Goal: Task Accomplishment & Management: Complete application form

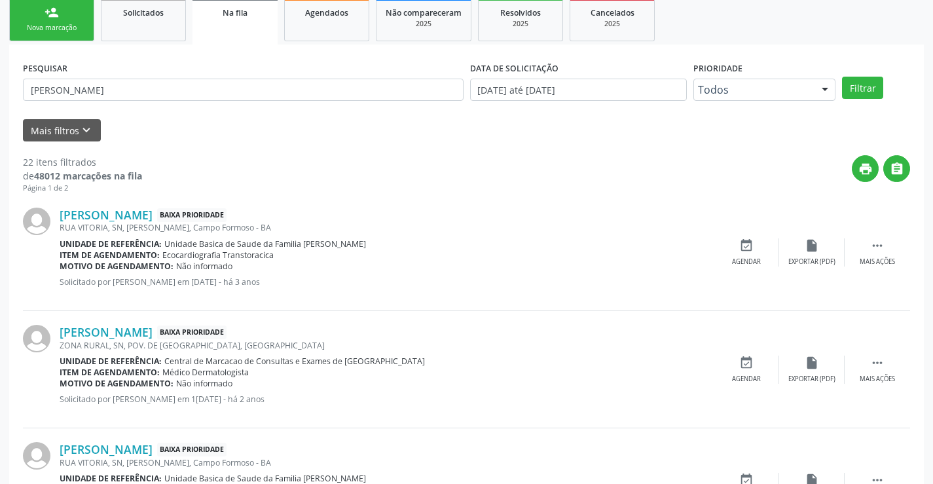
scroll to position [196, 0]
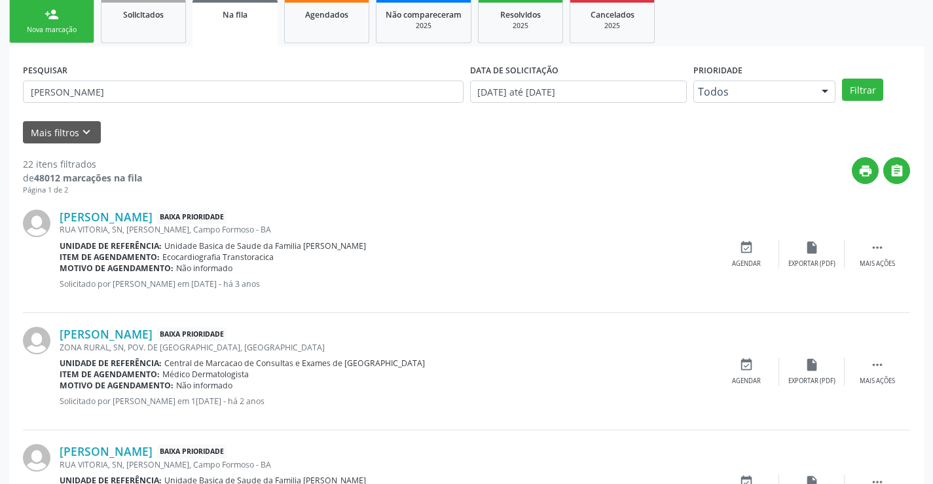
click at [69, 22] on link "person_add Nova marcação" at bounding box center [51, 21] width 85 height 44
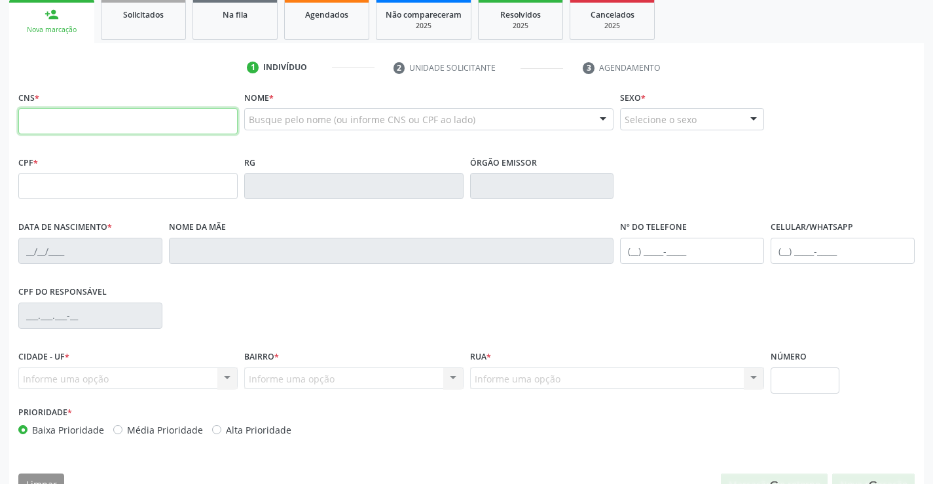
click at [65, 118] on input "text" at bounding box center [127, 121] width 219 height 26
click at [67, 118] on input "text" at bounding box center [127, 121] width 219 height 26
type input "700 7044 5760 8880"
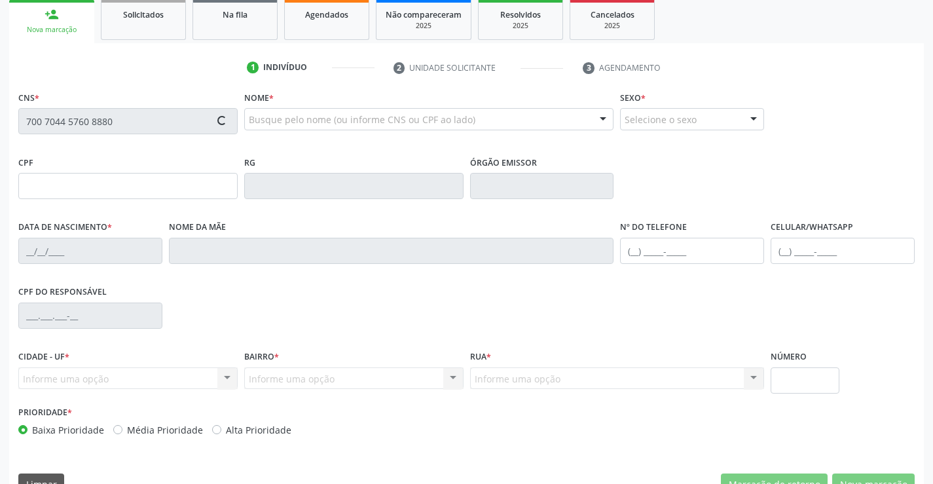
type input "1485183545"
type input "1[DATE]"
type input "[PHONE_NUMBER]"
type input "038.222.975-42"
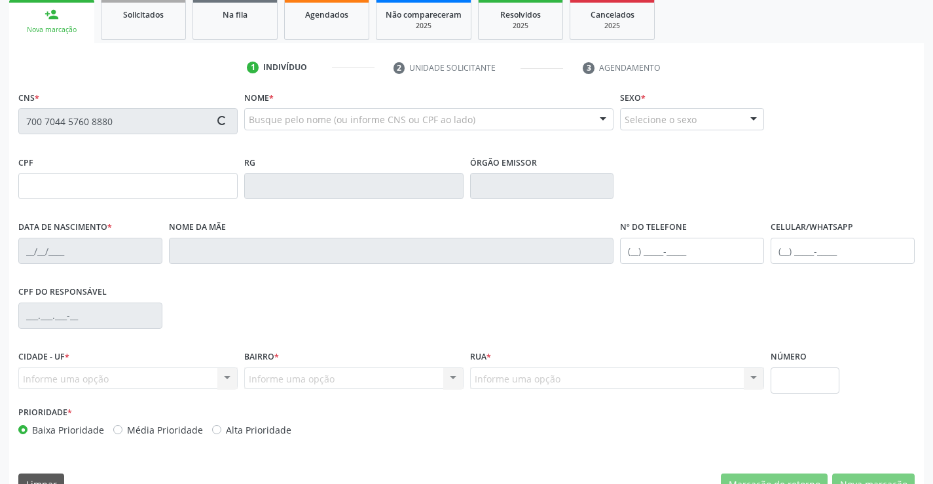
type input "429"
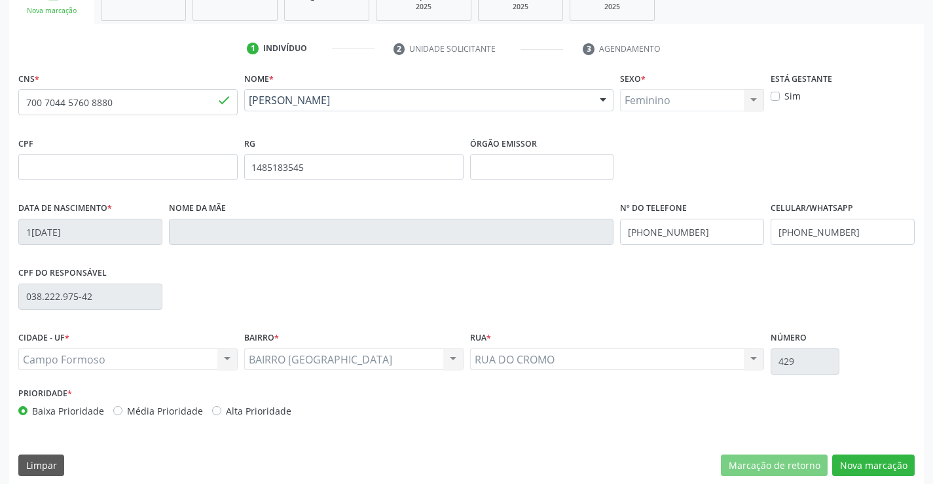
scroll to position [226, 0]
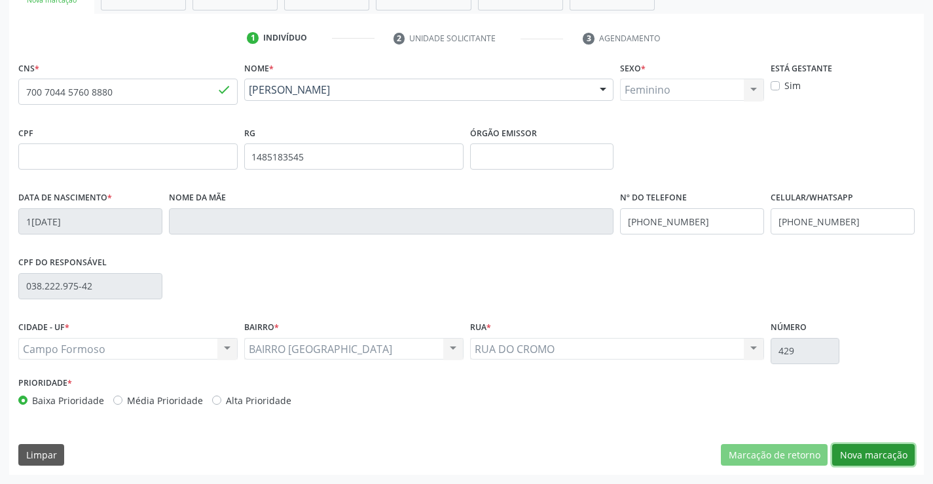
click at [867, 457] on button "Nova marcação" at bounding box center [873, 455] width 82 height 22
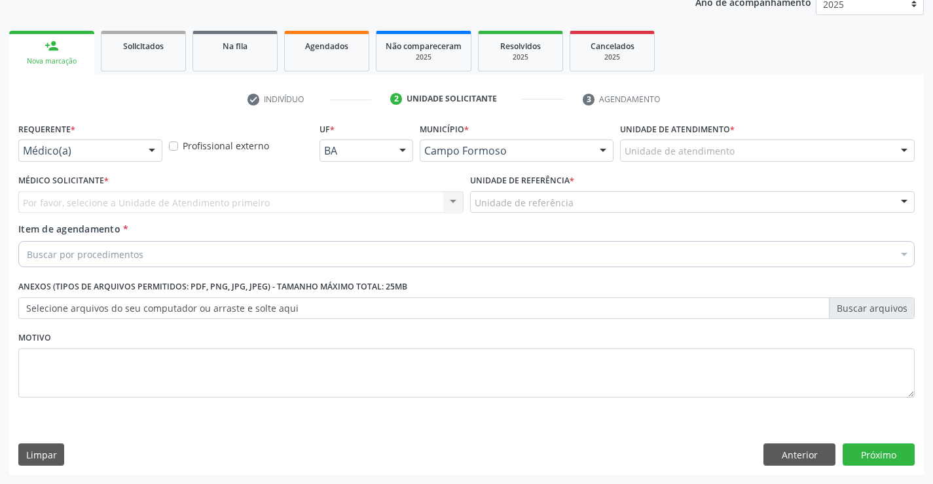
scroll to position [165, 0]
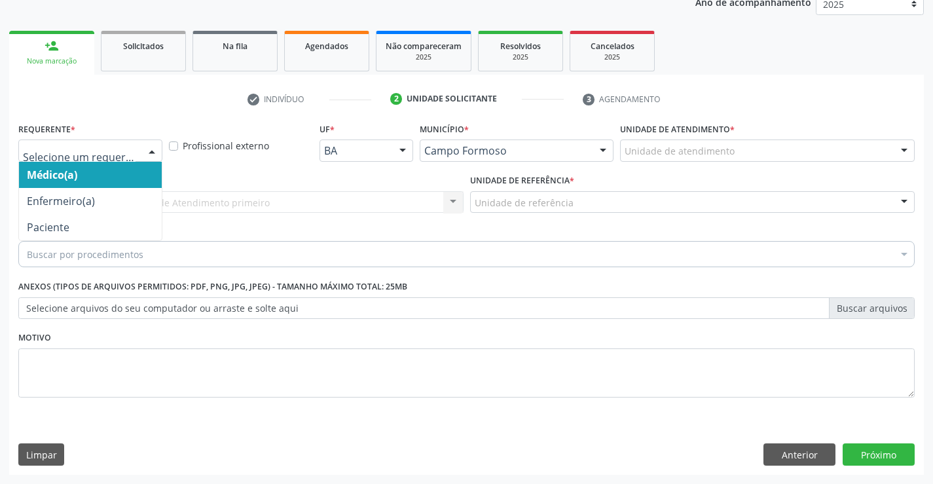
click at [153, 151] on div at bounding box center [152, 151] width 20 height 22
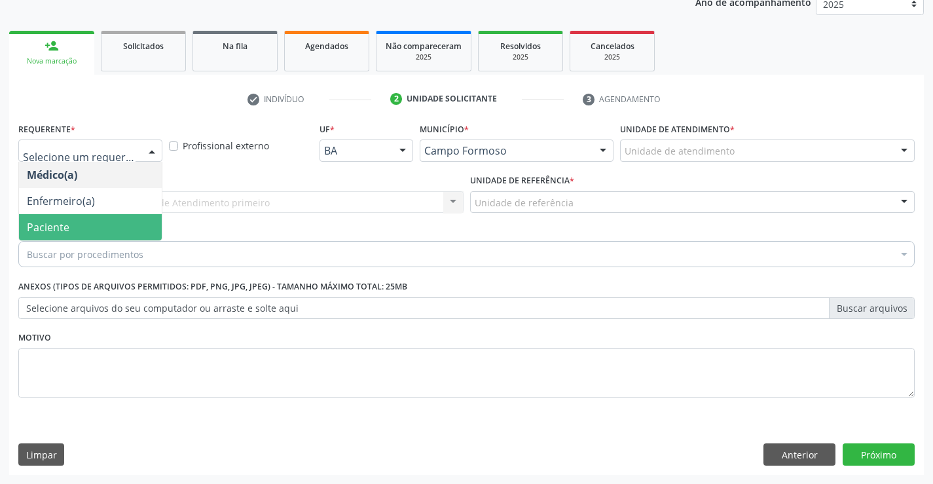
click at [99, 223] on span "Paciente" at bounding box center [90, 227] width 143 height 26
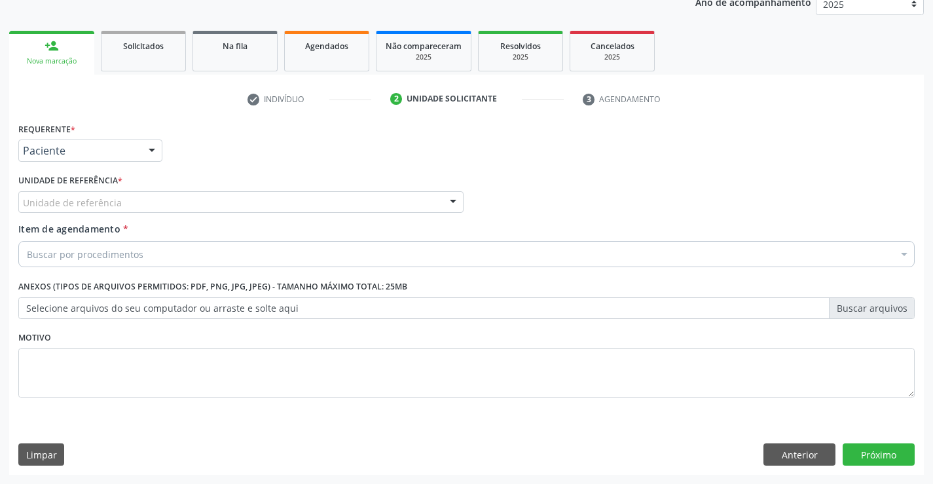
click at [122, 200] on div "Unidade de referência" at bounding box center [240, 202] width 445 height 22
click at [799, 454] on button "Anterior" at bounding box center [799, 454] width 72 height 22
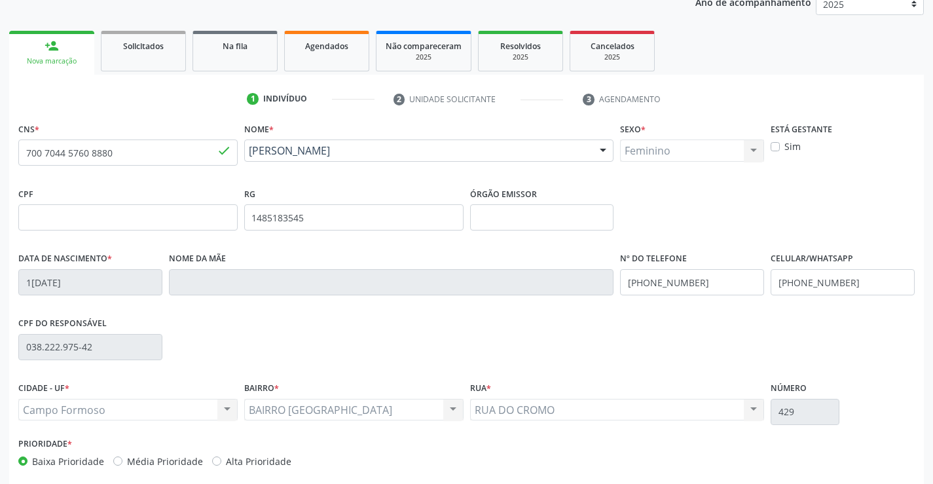
scroll to position [226, 0]
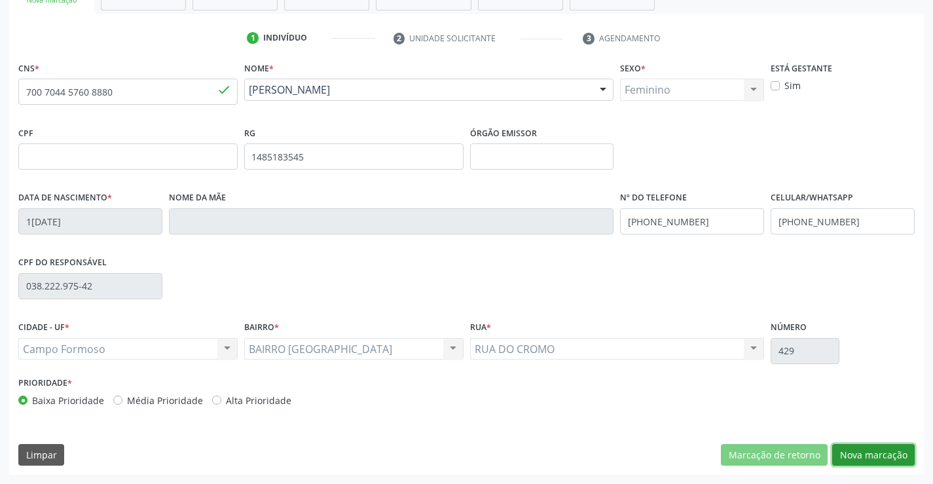
click at [837, 454] on button "Nova marcação" at bounding box center [873, 455] width 82 height 22
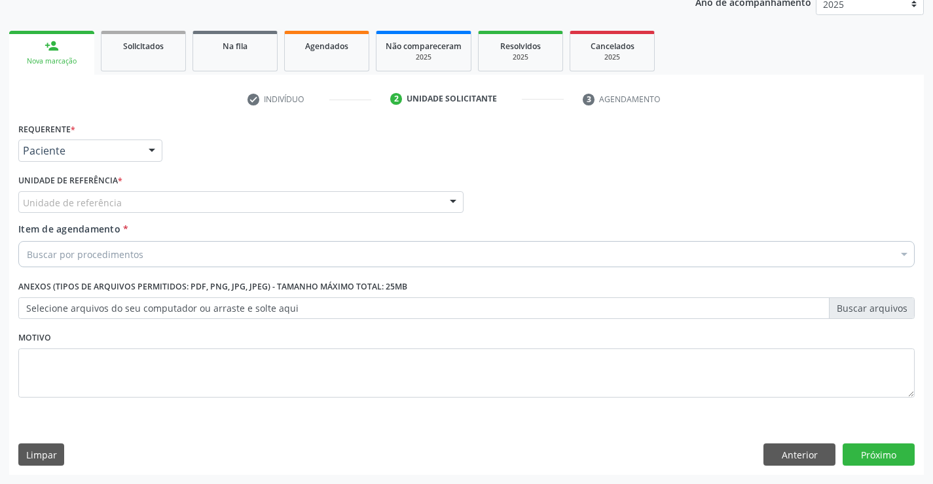
scroll to position [165, 0]
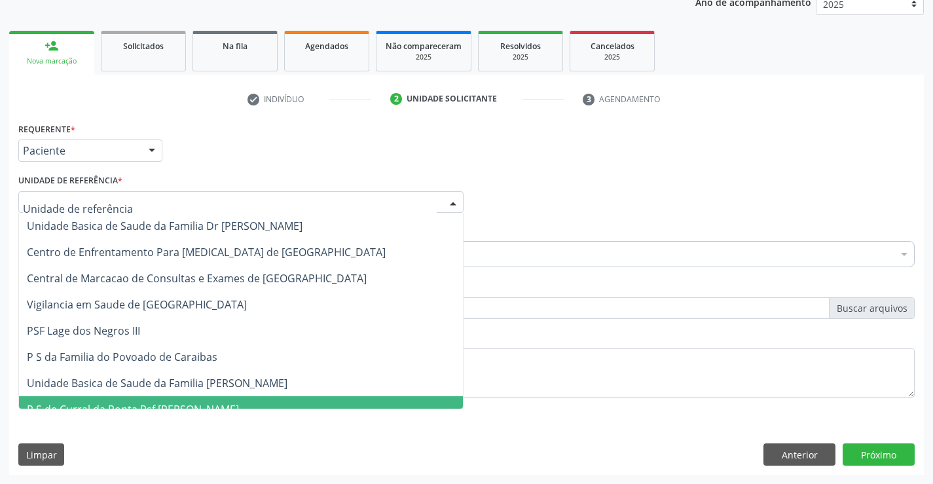
click at [173, 208] on div at bounding box center [240, 202] width 445 height 22
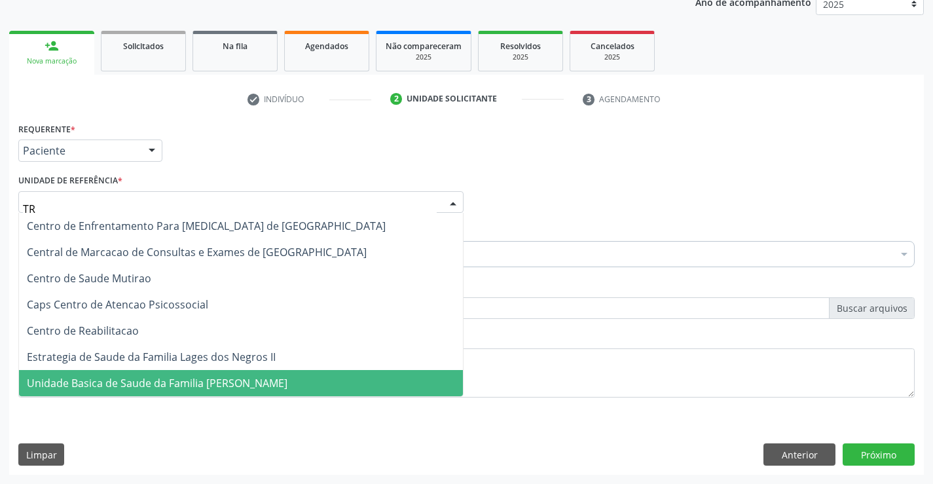
type input "TRA"
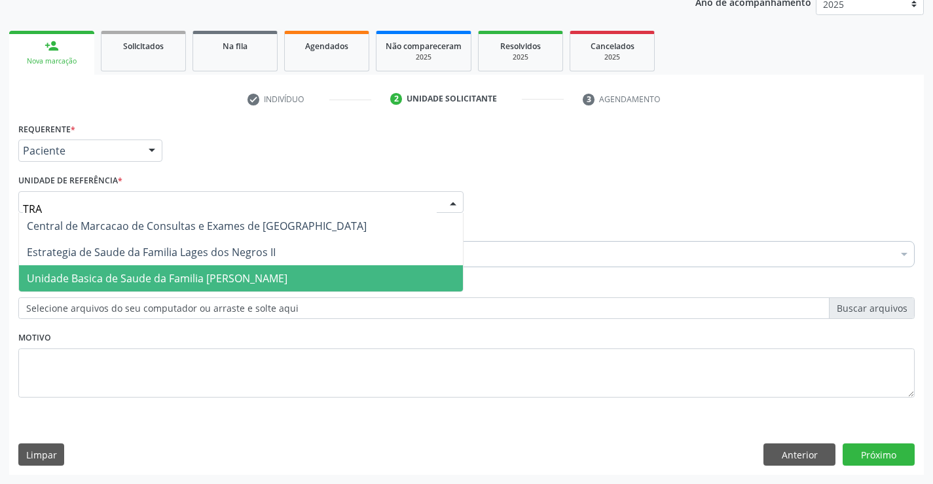
click at [207, 279] on span "Unidade Basica de Saude da Familia [PERSON_NAME]" at bounding box center [157, 278] width 261 height 14
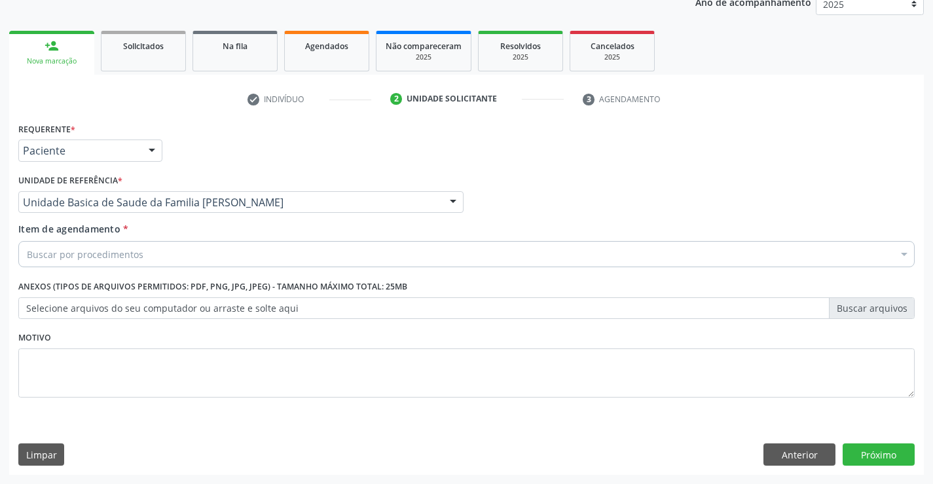
click at [173, 256] on div "Buscar por procedimentos" at bounding box center [466, 254] width 896 height 26
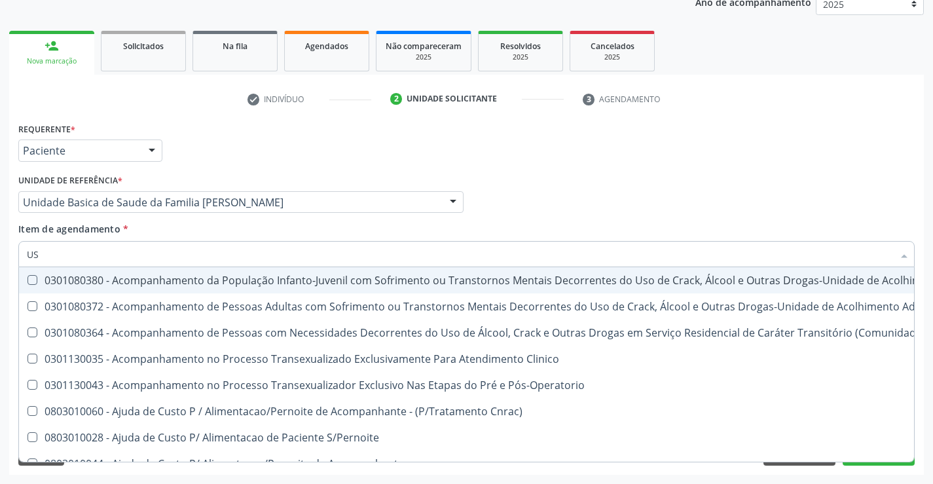
type input "USG"
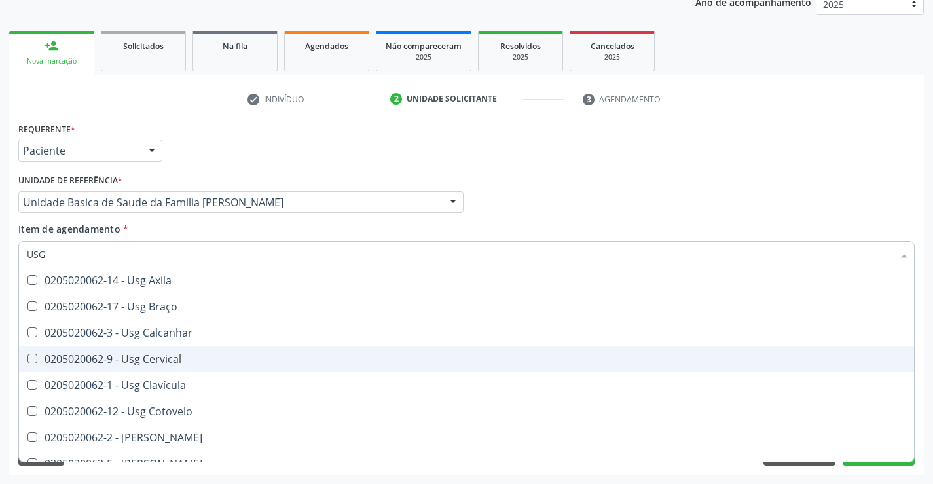
click at [196, 361] on div "0205020062-9 - Usg Cervical" at bounding box center [466, 358] width 879 height 10
checkbox Cervical "true"
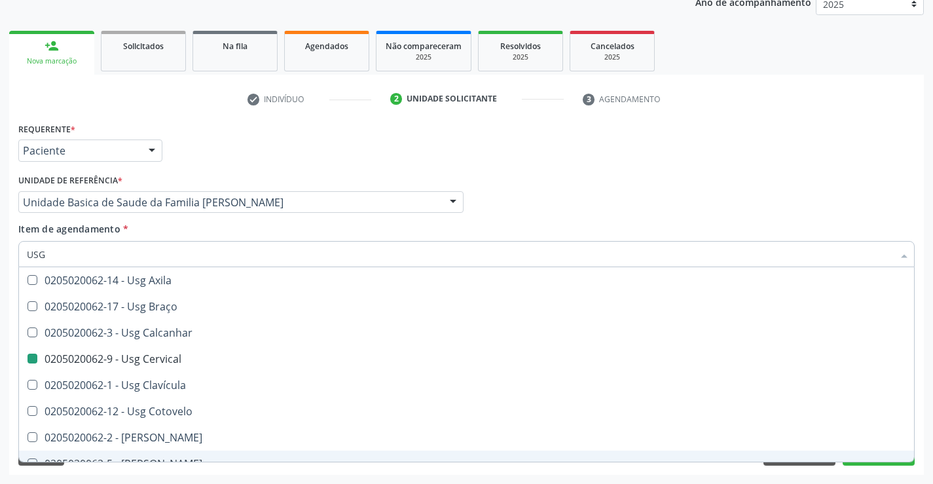
click at [223, 475] on div "Acompanhamento Acompanhe a situação das marcações correntes e finalizadas Relat…" at bounding box center [466, 195] width 933 height 577
checkbox Braço "true"
checkbox Cervical "false"
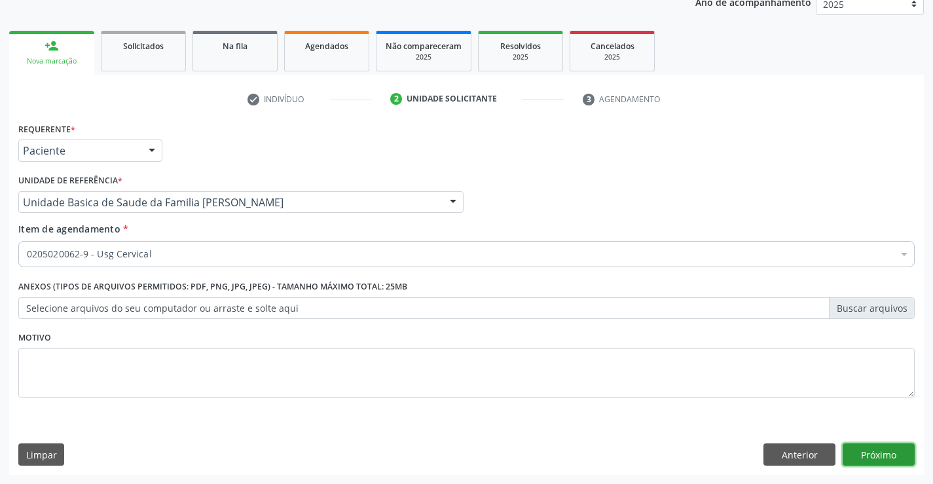
click at [890, 456] on button "Próximo" at bounding box center [878, 454] width 72 height 22
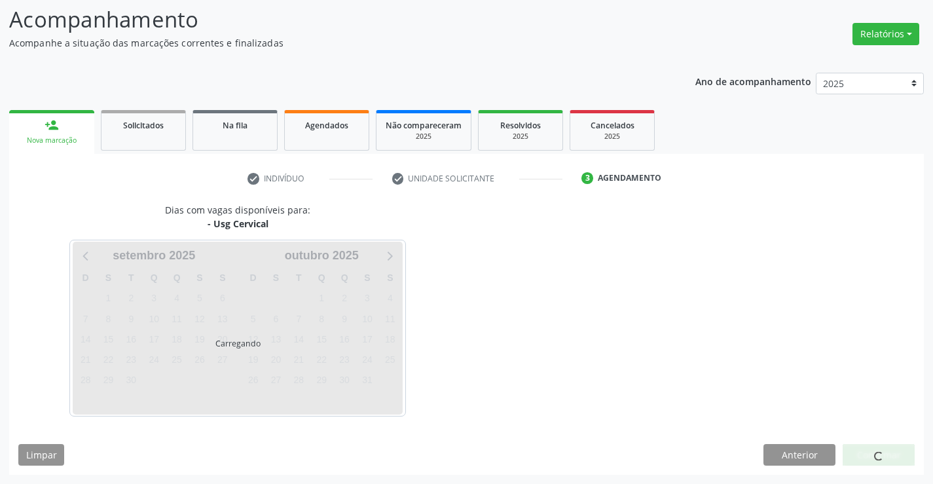
scroll to position [86, 0]
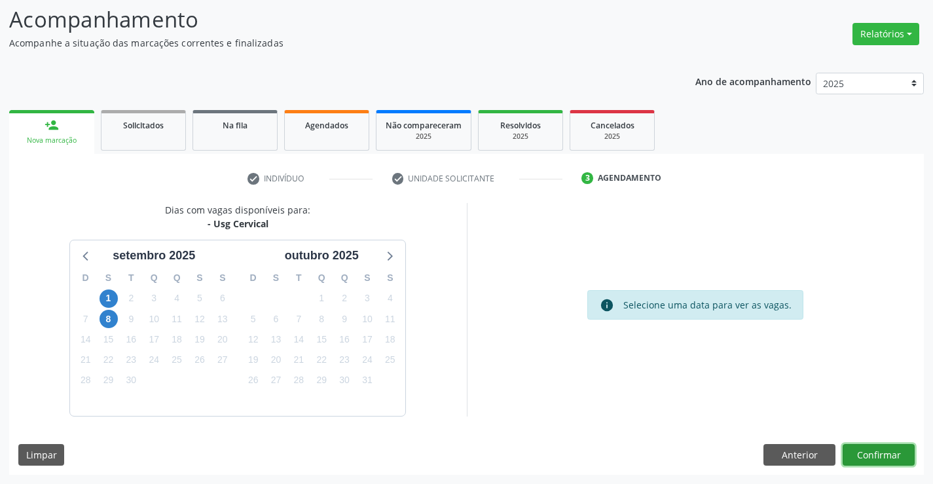
click at [890, 456] on button "Confirmar" at bounding box center [878, 455] width 72 height 22
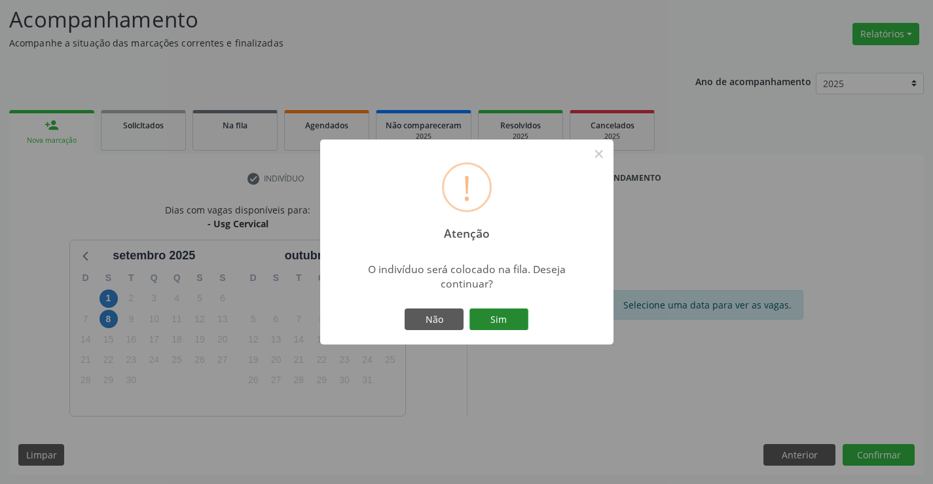
click at [512, 316] on button "Sim" at bounding box center [498, 319] width 59 height 22
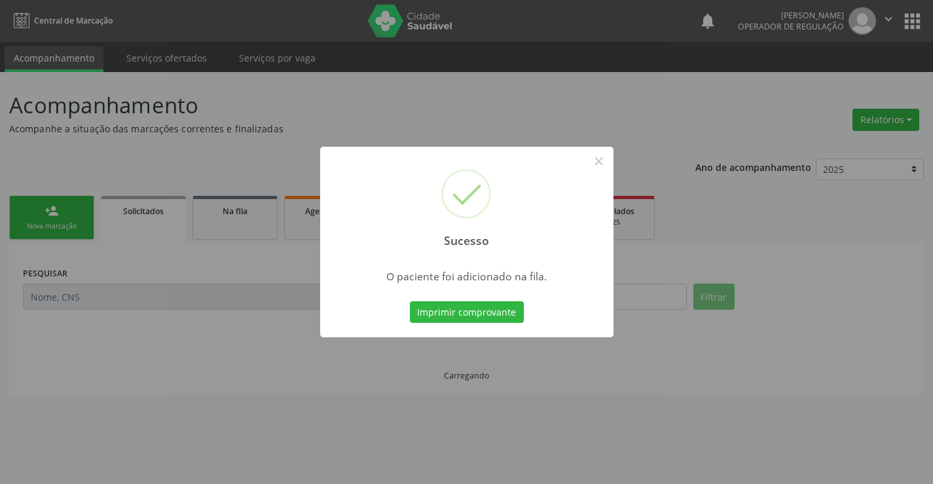
scroll to position [0, 0]
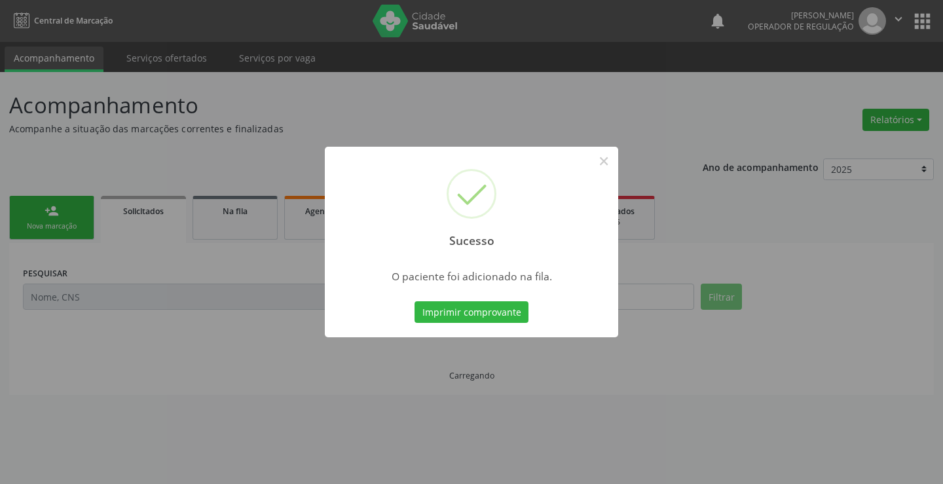
click at [512, 316] on button "Imprimir comprovante" at bounding box center [471, 312] width 114 height 22
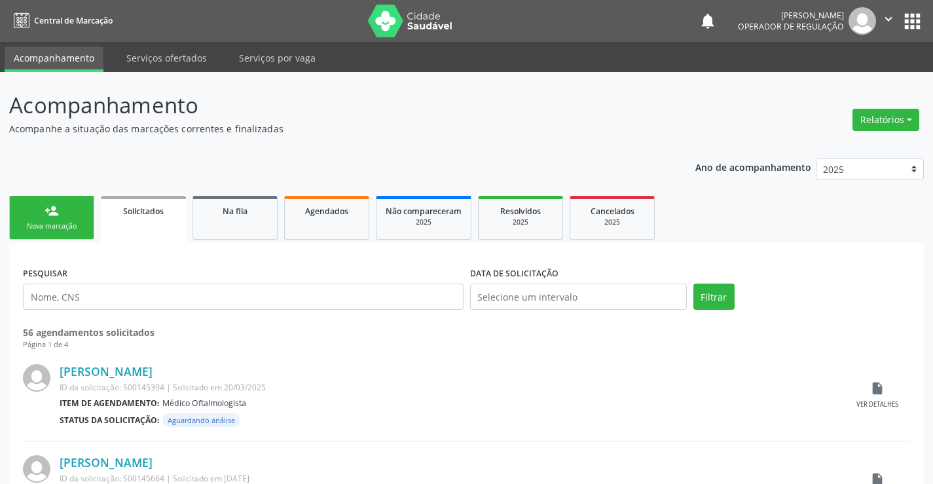
click at [91, 233] on link "person_add Nova marcação" at bounding box center [51, 218] width 85 height 44
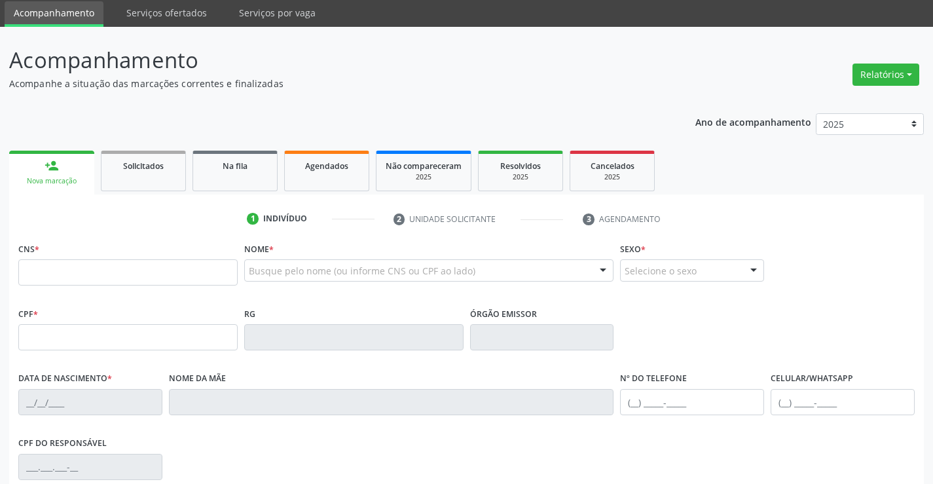
scroll to position [131, 0]
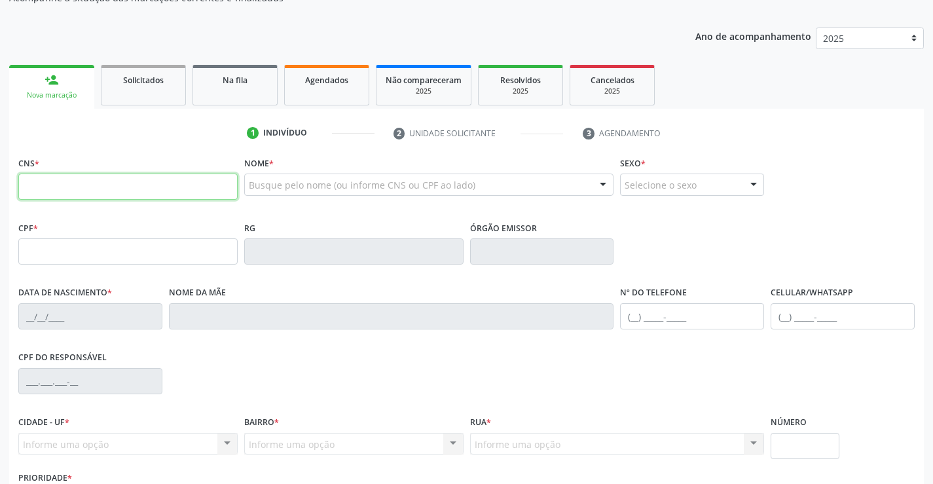
click at [46, 183] on input "text" at bounding box center [127, 186] width 219 height 26
type input "702 9005 1279 9175"
type input "1265566607"
type input "[DATE]"
type input "[PHONE_NUMBER]"
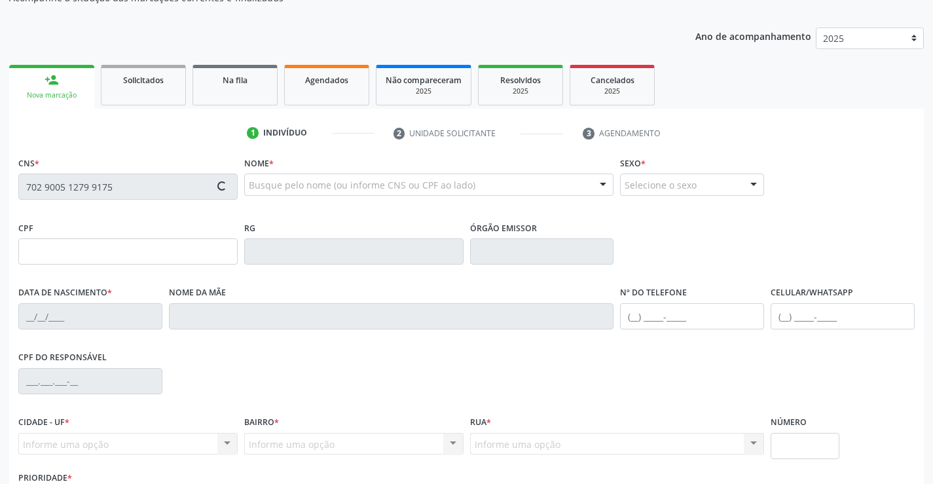
type input "S/N"
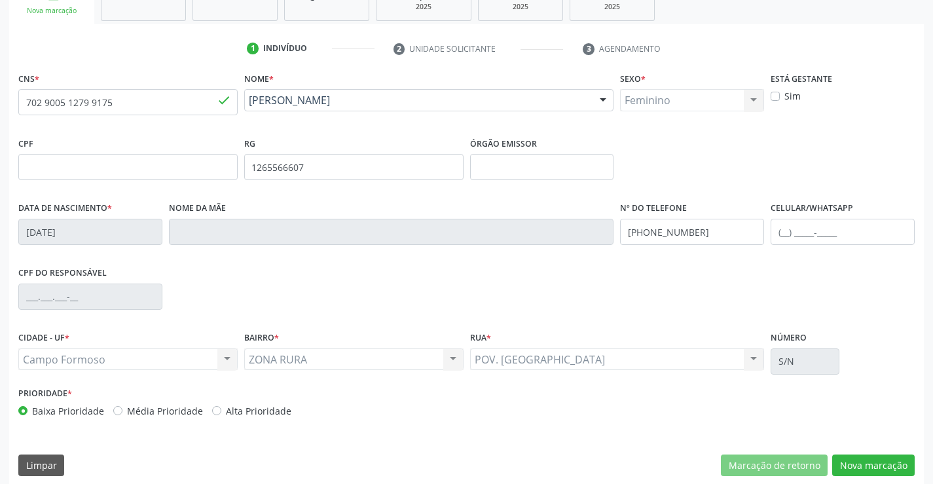
scroll to position [226, 0]
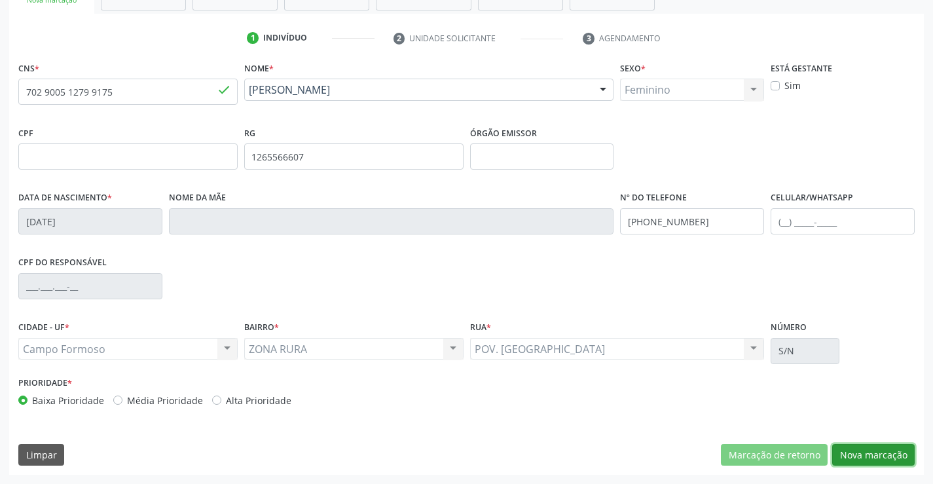
click at [854, 448] on button "Nova marcação" at bounding box center [873, 455] width 82 height 22
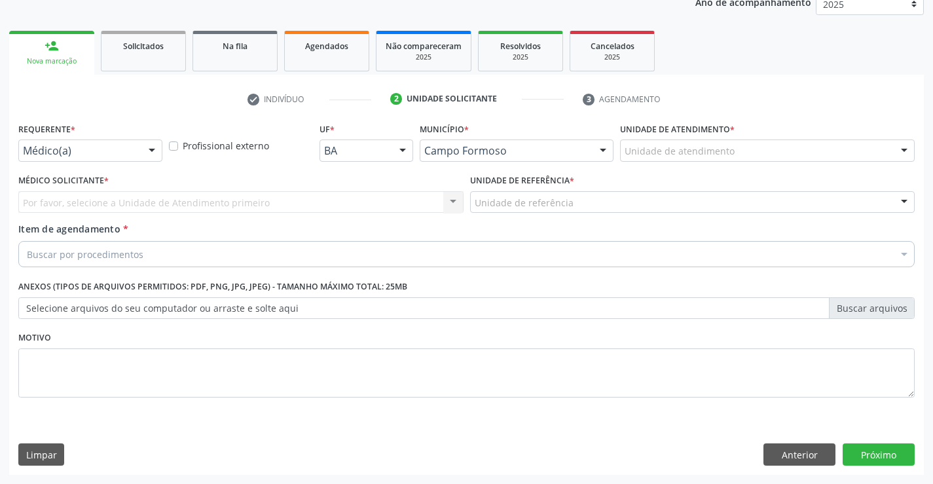
scroll to position [165, 0]
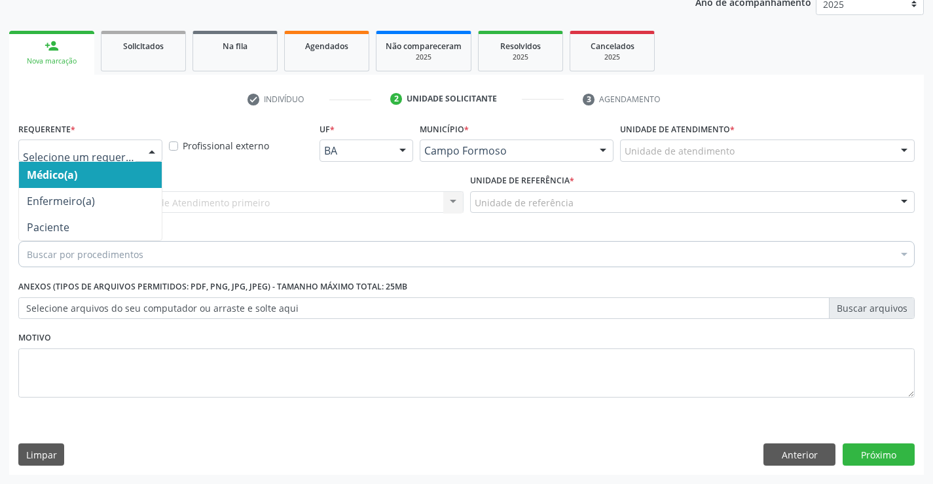
click at [151, 151] on div at bounding box center [152, 151] width 20 height 22
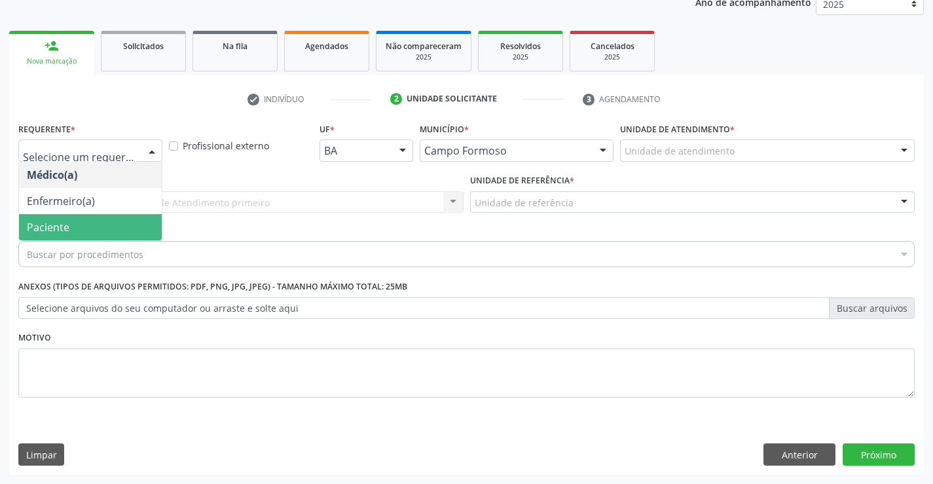
click at [130, 222] on span "Paciente" at bounding box center [90, 227] width 143 height 26
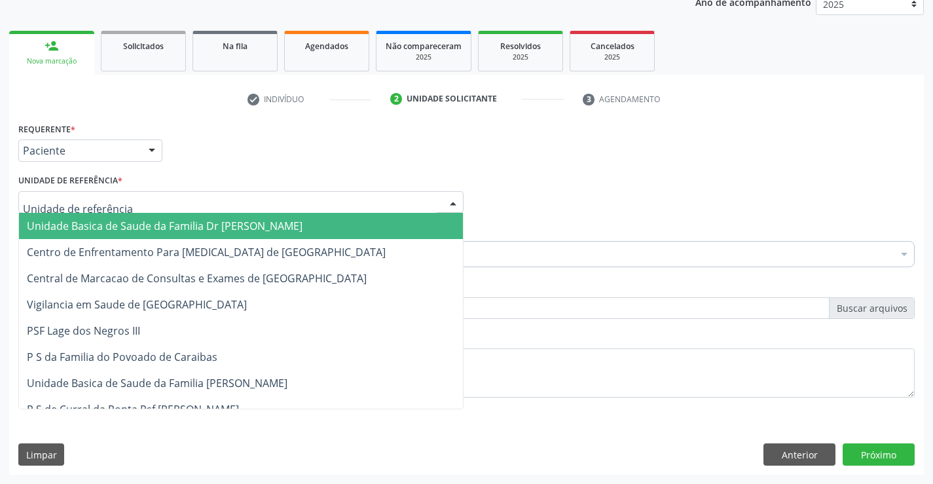
click at [190, 199] on div at bounding box center [240, 202] width 445 height 22
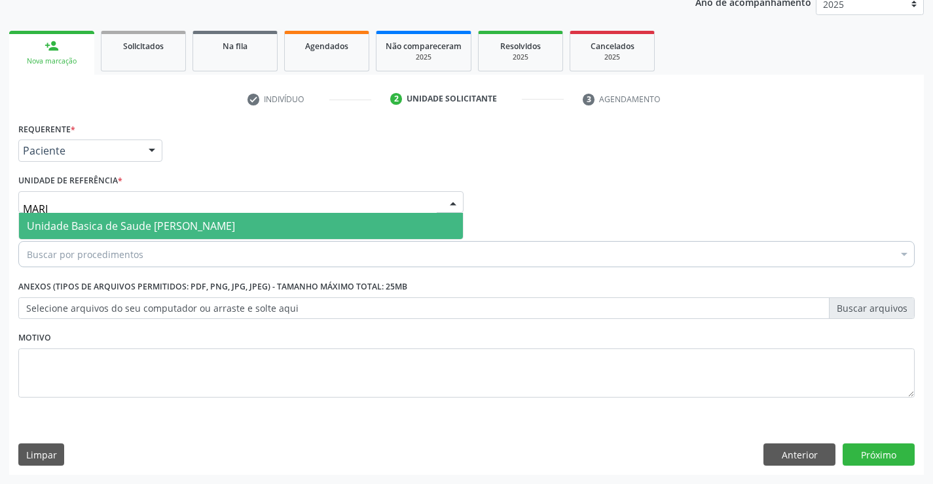
type input "[PERSON_NAME]"
click at [235, 223] on span "Unidade Basica de Saude [PERSON_NAME]" at bounding box center [131, 226] width 208 height 14
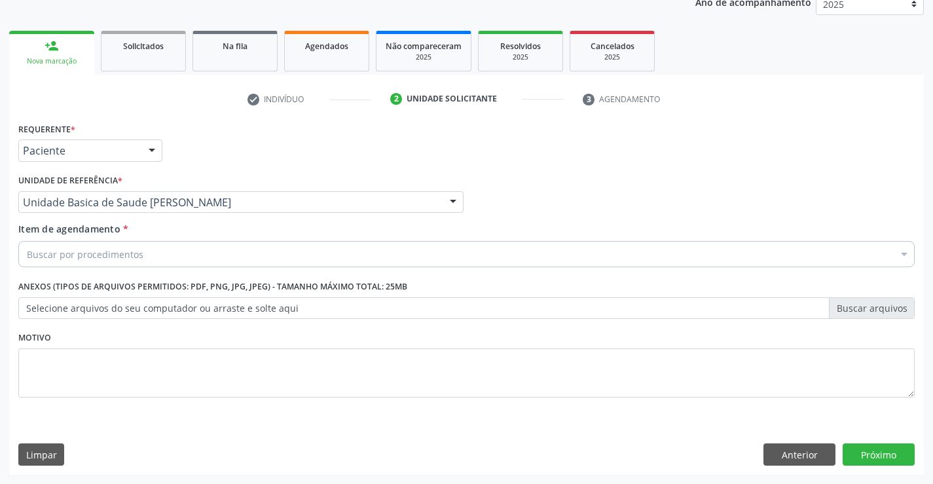
click at [167, 255] on div "Buscar por procedimentos" at bounding box center [466, 254] width 896 height 26
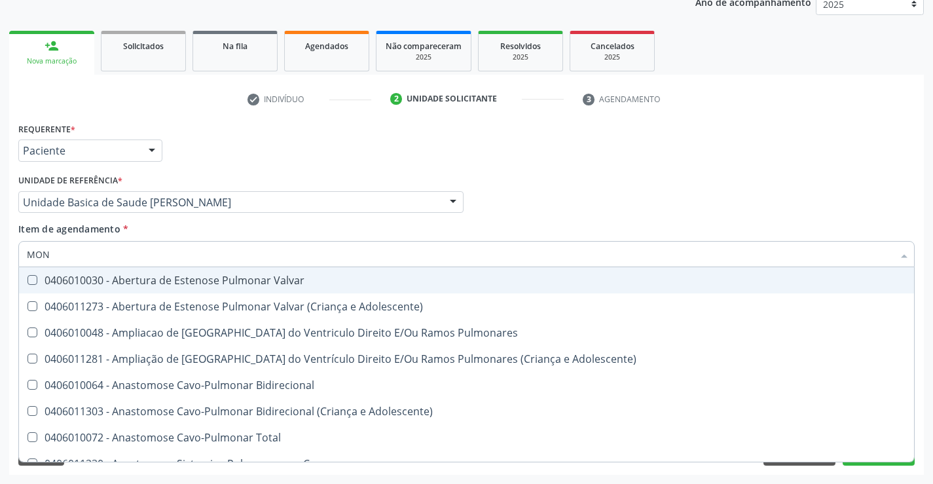
type input "MONI"
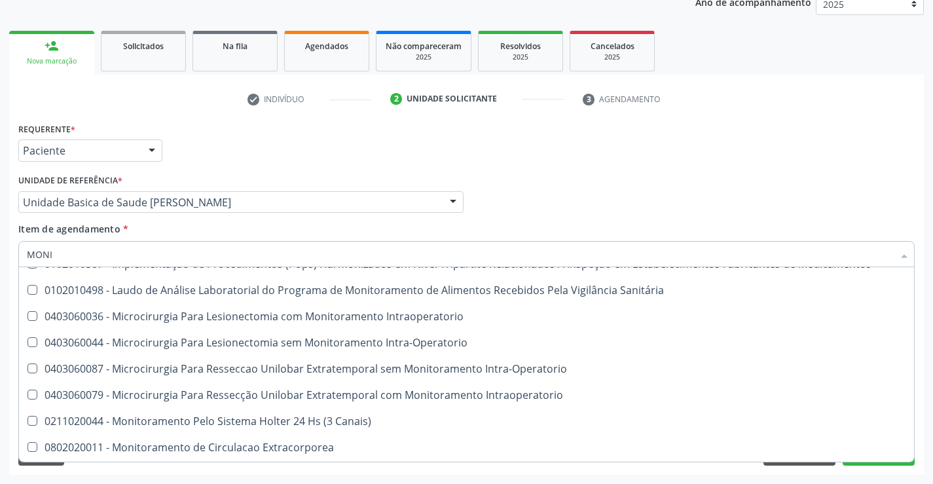
scroll to position [589, 0]
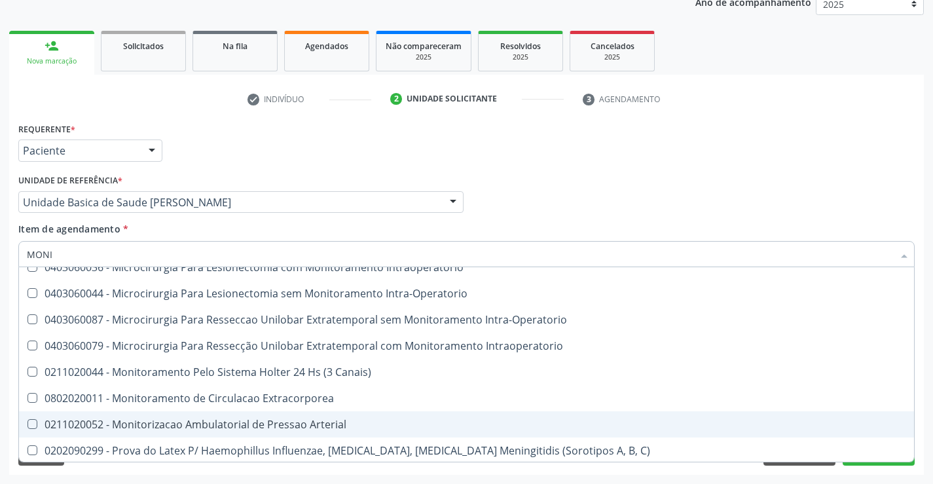
click at [250, 422] on div "0211020052 - Monitorizacao Ambulatorial de Pressao Arterial" at bounding box center [471, 424] width 889 height 10
checkbox Arterial "true"
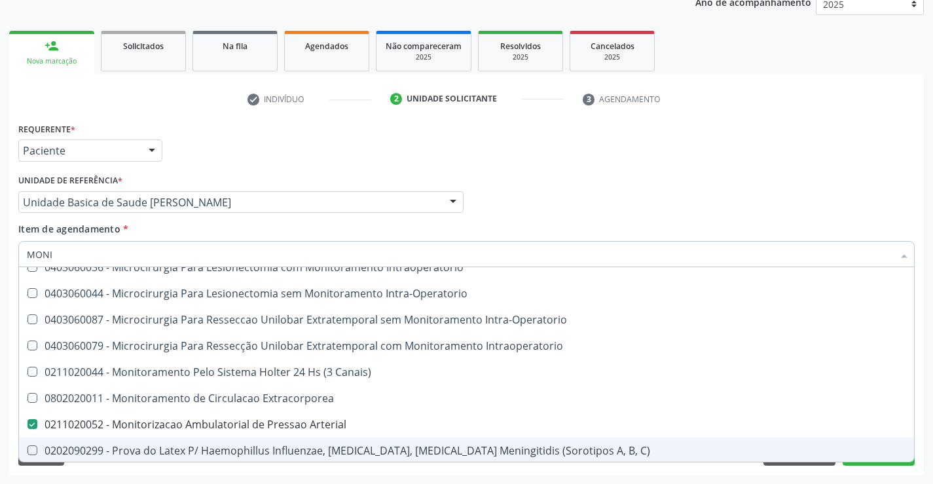
type input "MONI"
click at [226, 475] on div "Acompanhamento Acompanhe a situação das marcações correntes e finalizadas Relat…" at bounding box center [466, 195] width 933 height 577
checkbox Amonia "true"
checkbox Arterial "false"
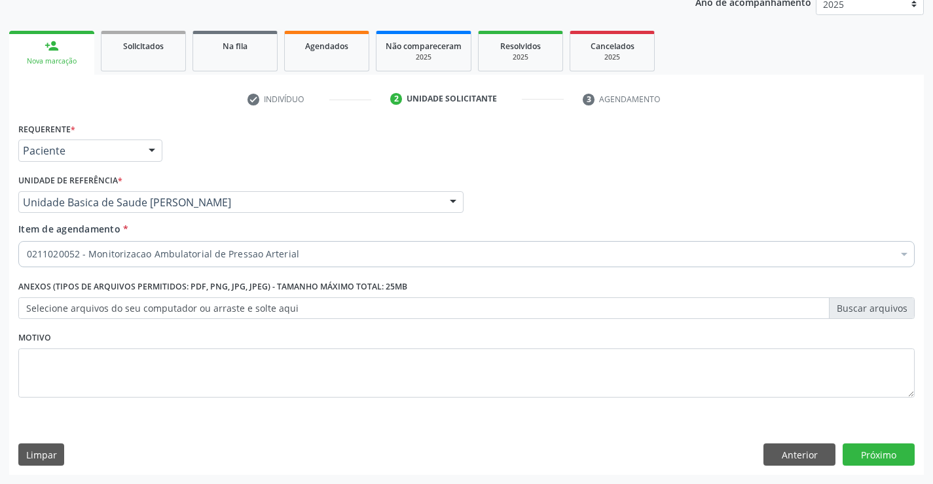
scroll to position [0, 0]
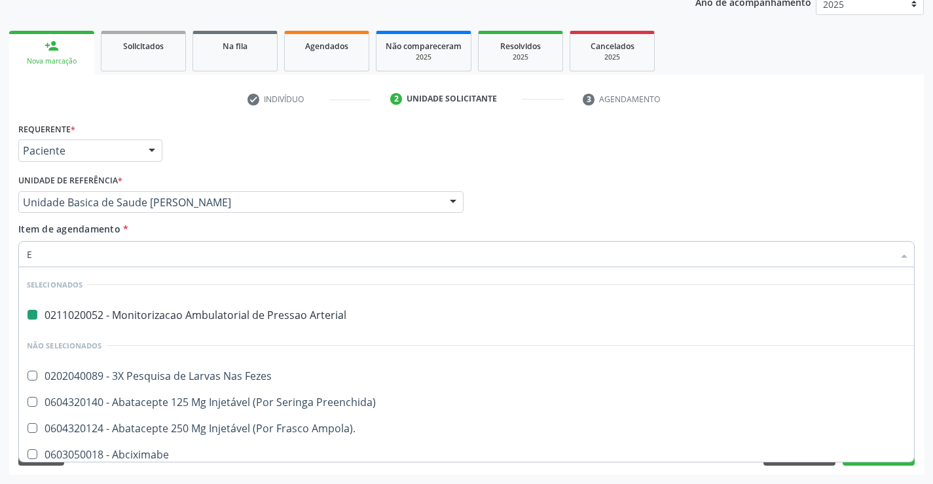
type input "EL"
checkbox Arterial "false"
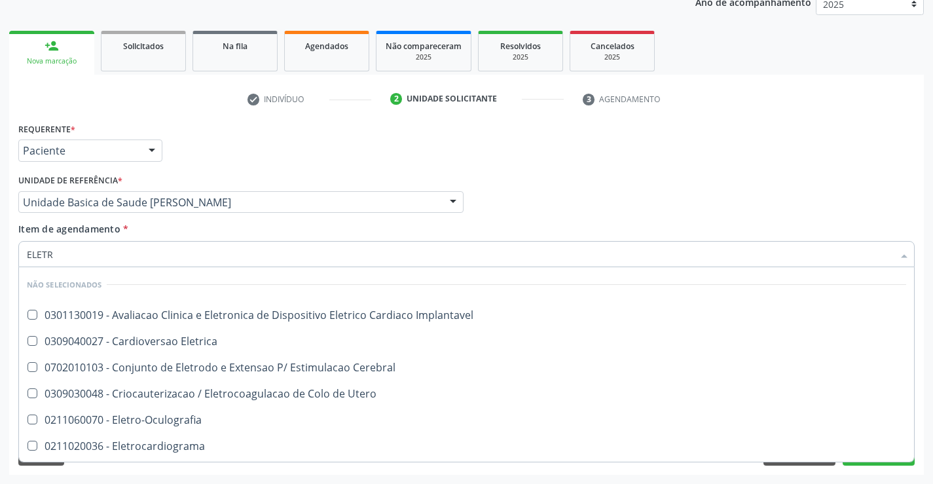
type input "ELETRO"
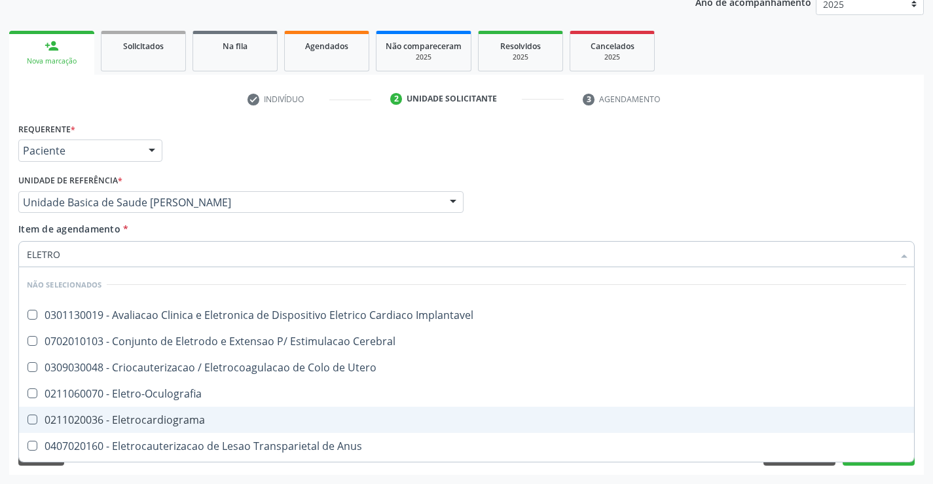
click at [261, 417] on div "0211020036 - Eletrocardiograma" at bounding box center [466, 419] width 879 height 10
checkbox Eletrocardiograma "true"
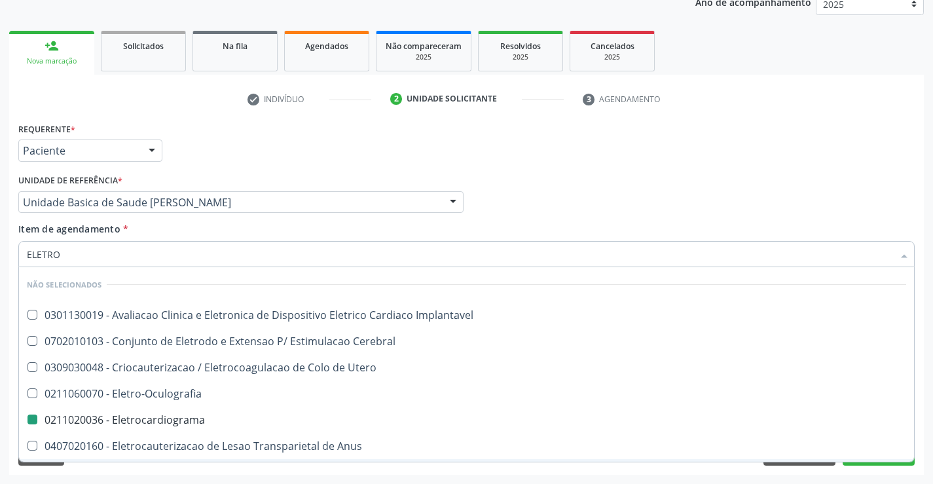
click at [257, 473] on div "Requerente * Paciente Médico(a) Enfermeiro(a) Paciente Nenhum resultado encontr…" at bounding box center [466, 296] width 914 height 355
checkbox Implantavel "true"
checkbox Eletrocardiograma "false"
checkbox Cerebral "true"
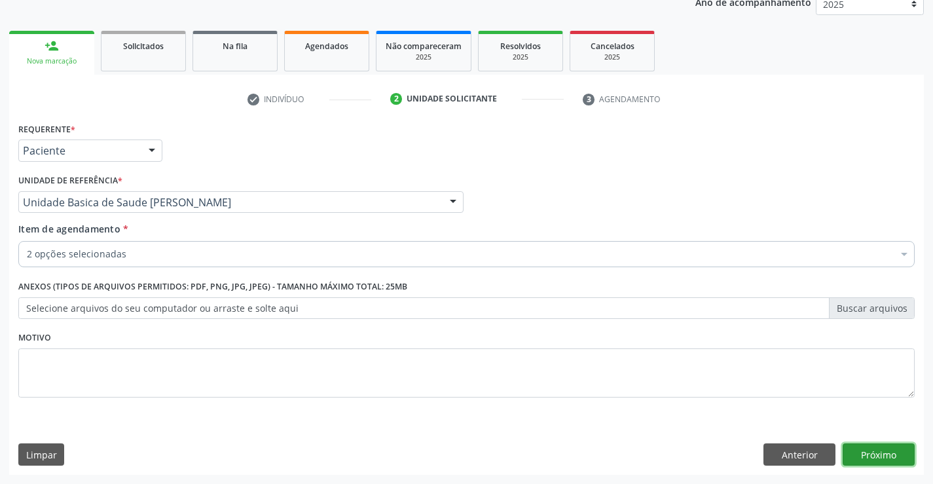
click at [869, 453] on button "Próximo" at bounding box center [878, 454] width 72 height 22
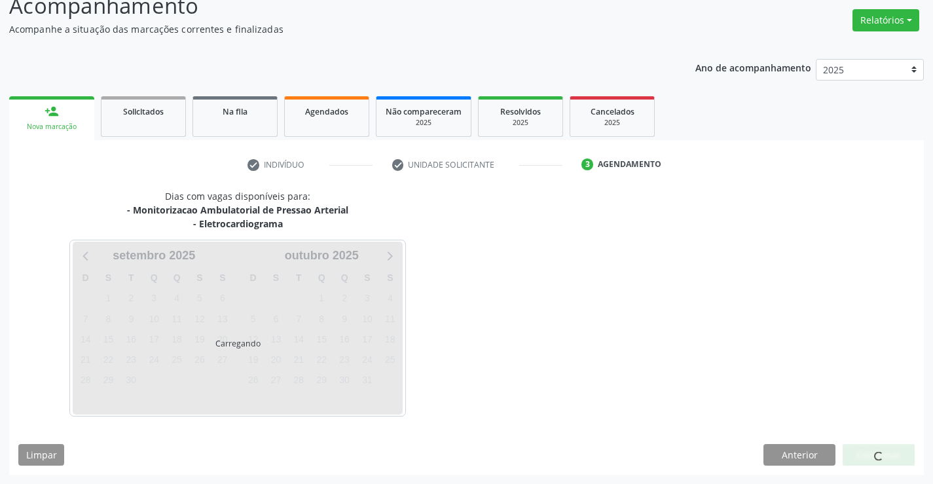
scroll to position [138, 0]
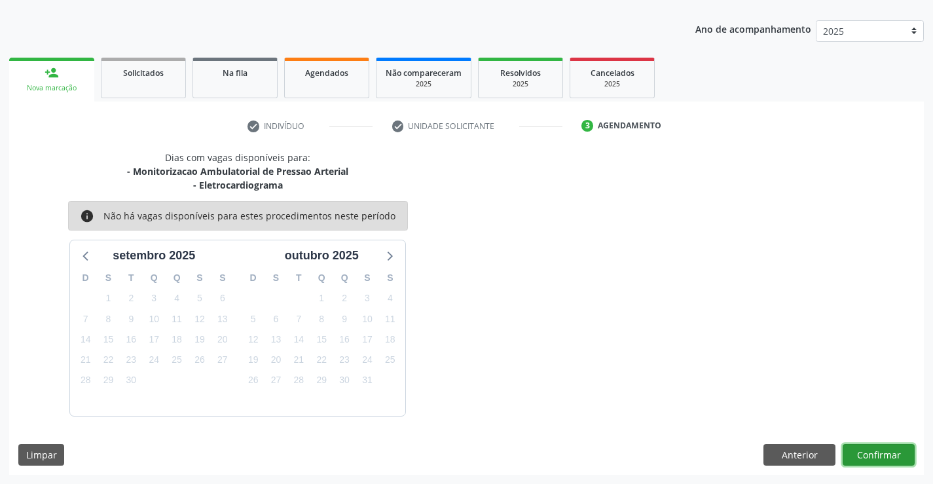
click at [872, 452] on button "Confirmar" at bounding box center [878, 455] width 72 height 22
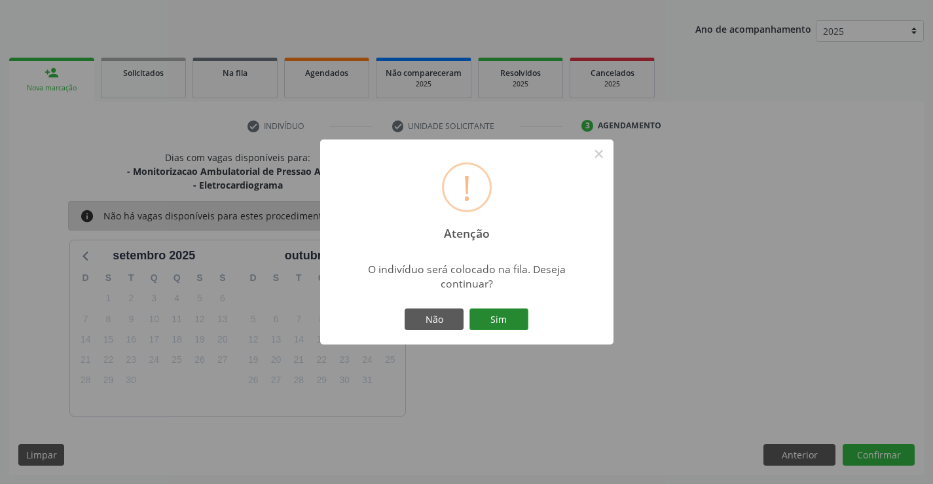
click at [506, 321] on button "Sim" at bounding box center [498, 319] width 59 height 22
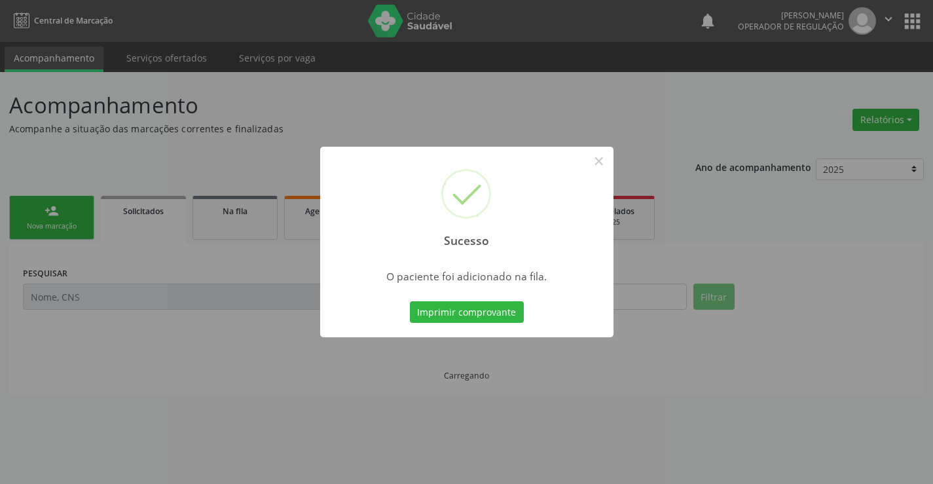
scroll to position [0, 0]
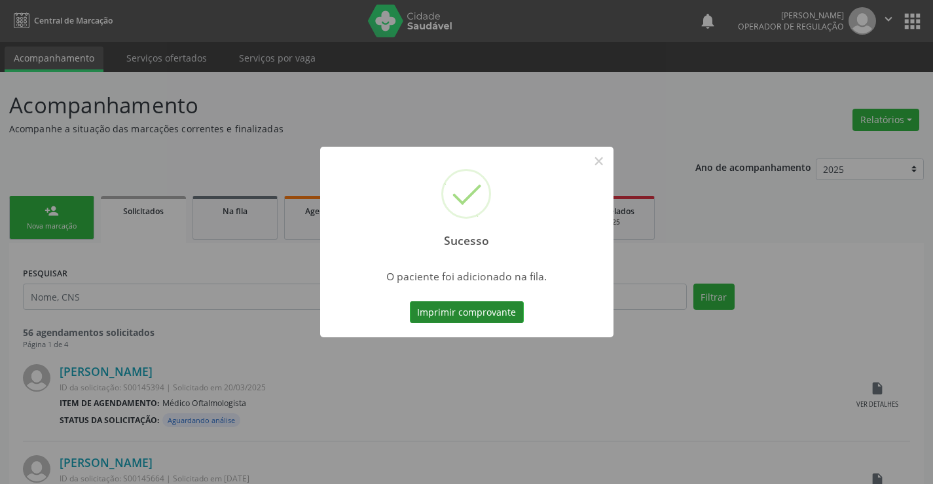
click at [506, 314] on button "Imprimir comprovante" at bounding box center [467, 312] width 114 height 22
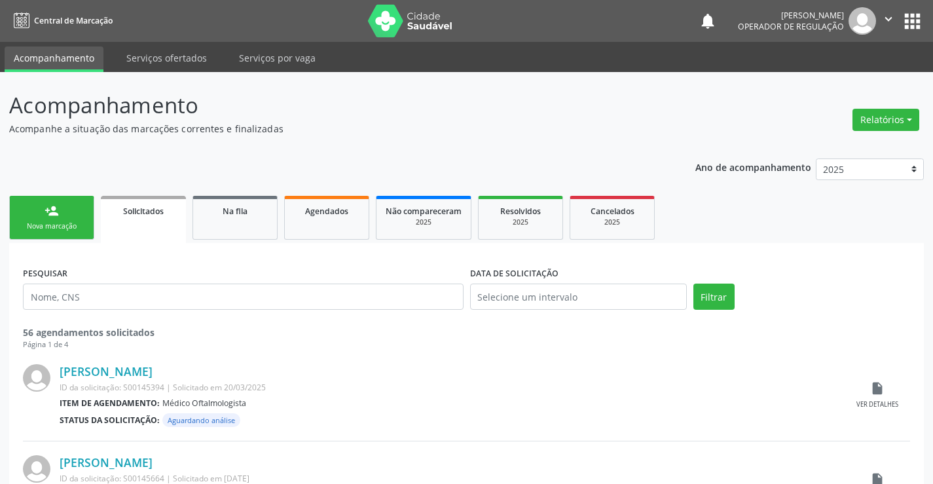
click at [86, 233] on link "person_add Nova marcação" at bounding box center [51, 218] width 85 height 44
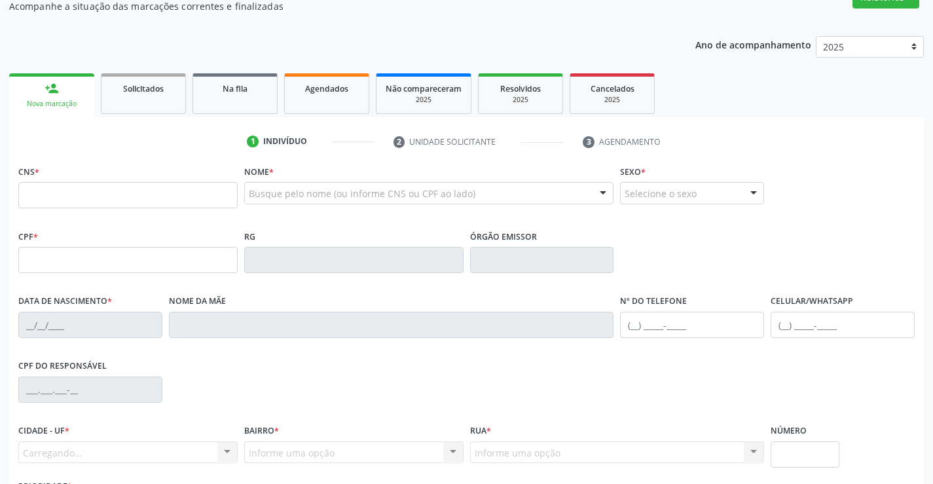
scroll to position [131, 0]
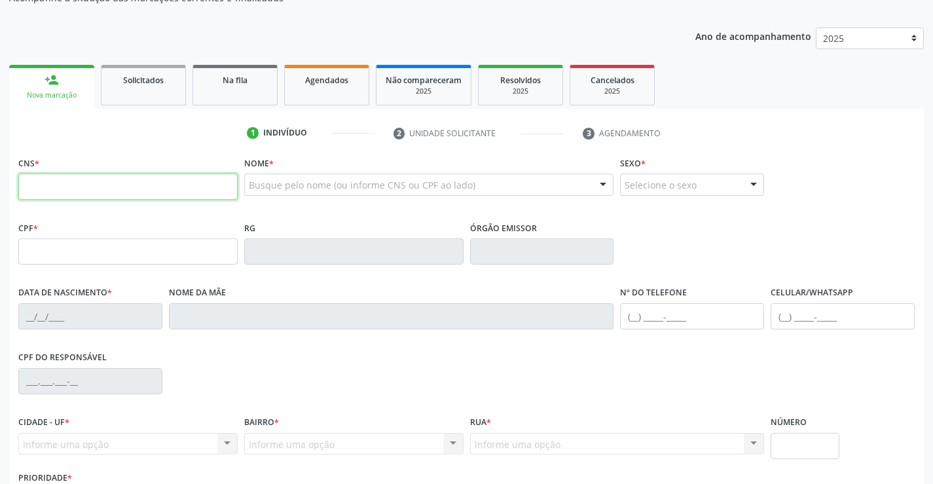
click at [82, 200] on input "text" at bounding box center [127, 186] width 219 height 26
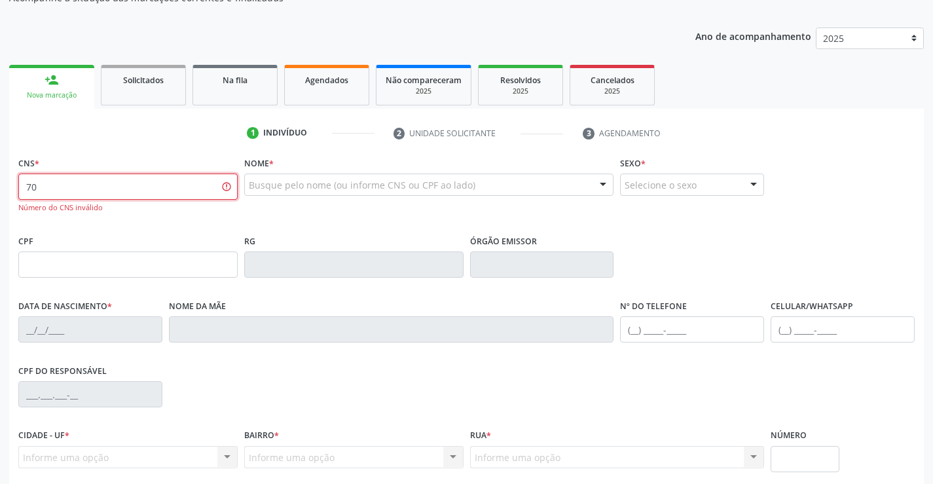
type input "7"
type input "706 4026 5756 4887"
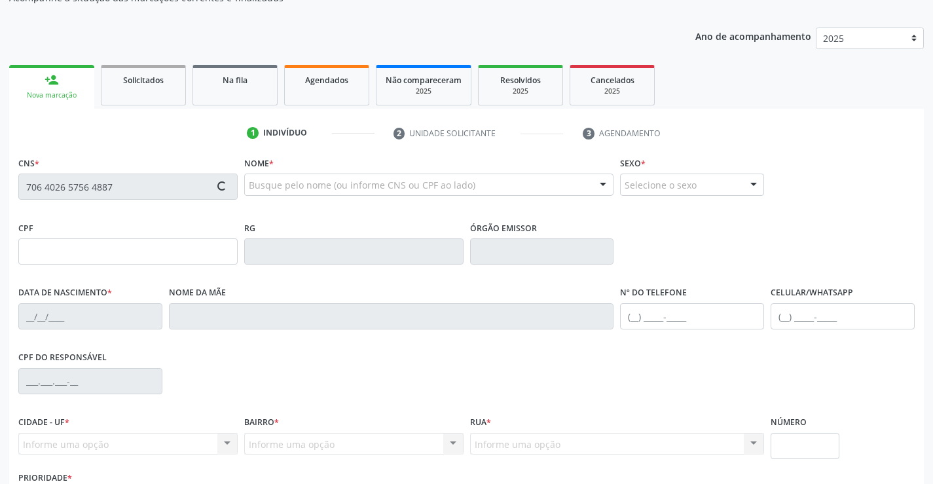
type input "664.783.085-53"
type input "[DATE]"
type input "[PERSON_NAME]"
type input "[PHONE_NUMBER]"
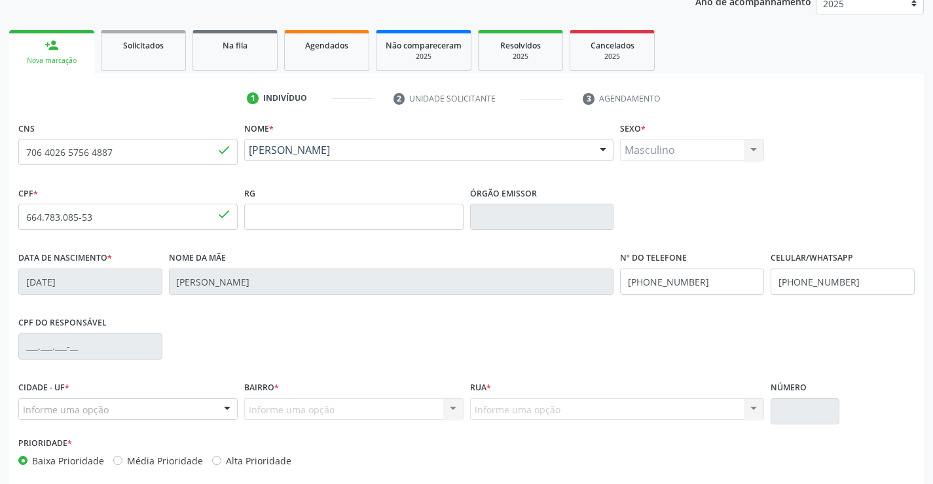
scroll to position [226, 0]
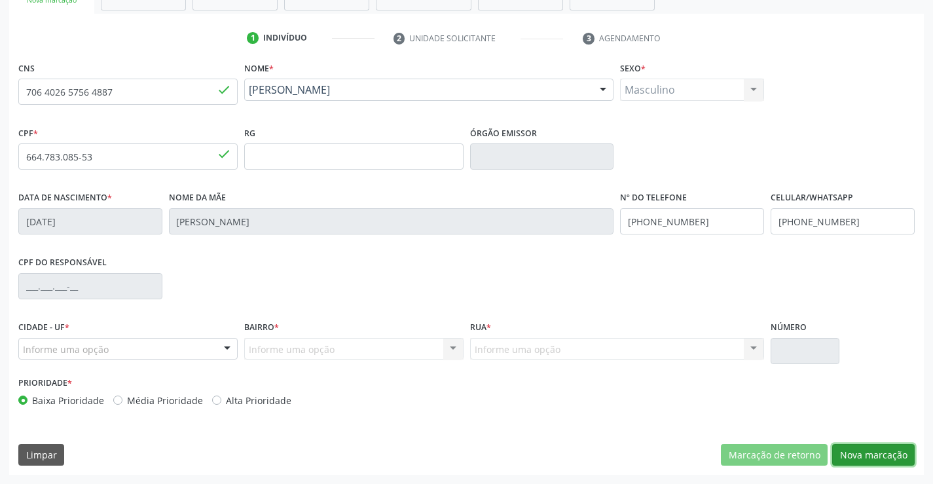
click at [888, 456] on button "Nova marcação" at bounding box center [873, 455] width 82 height 22
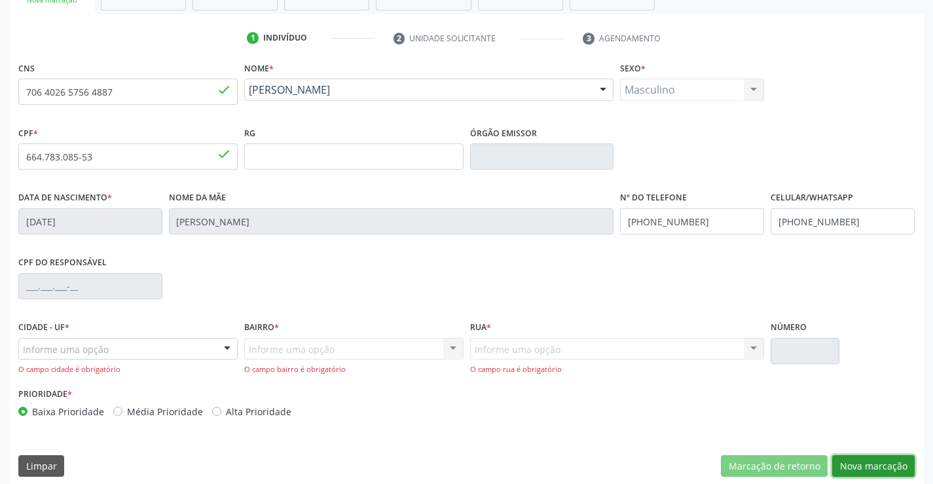
click at [888, 469] on button "Nova marcação" at bounding box center [873, 466] width 82 height 22
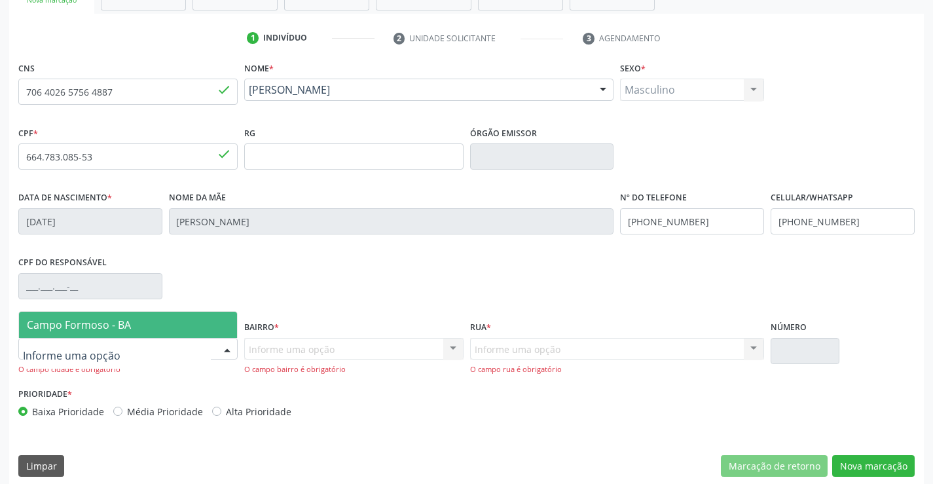
click at [219, 348] on div at bounding box center [227, 349] width 20 height 22
click at [217, 318] on span "Campo Formoso - BA" at bounding box center [128, 325] width 218 height 26
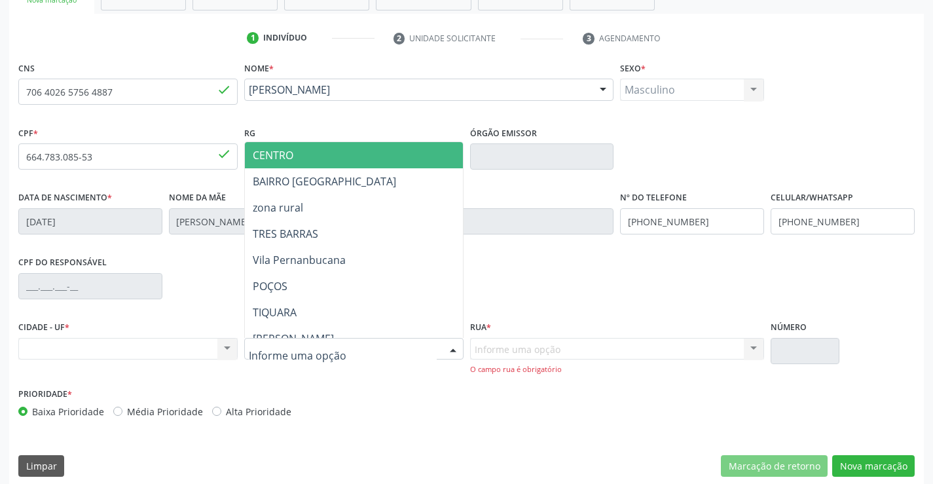
click at [442, 349] on div at bounding box center [353, 349] width 219 height 22
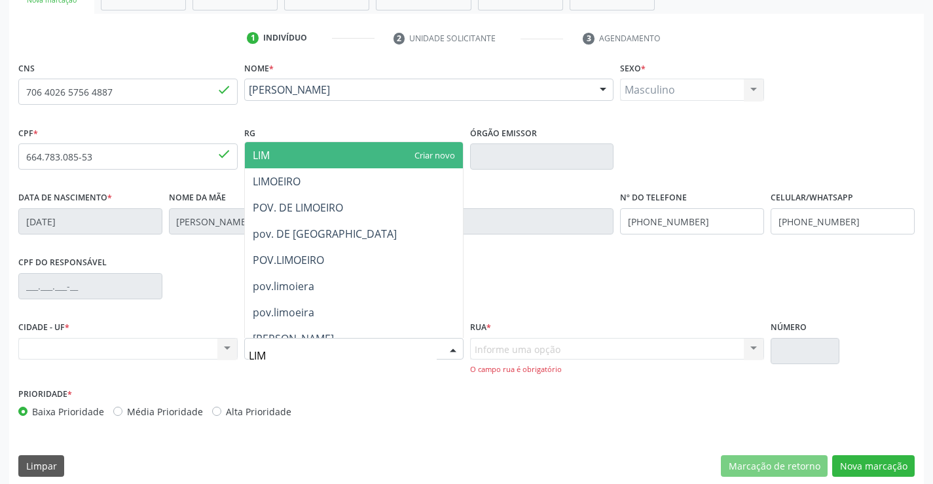
type input "LIMO"
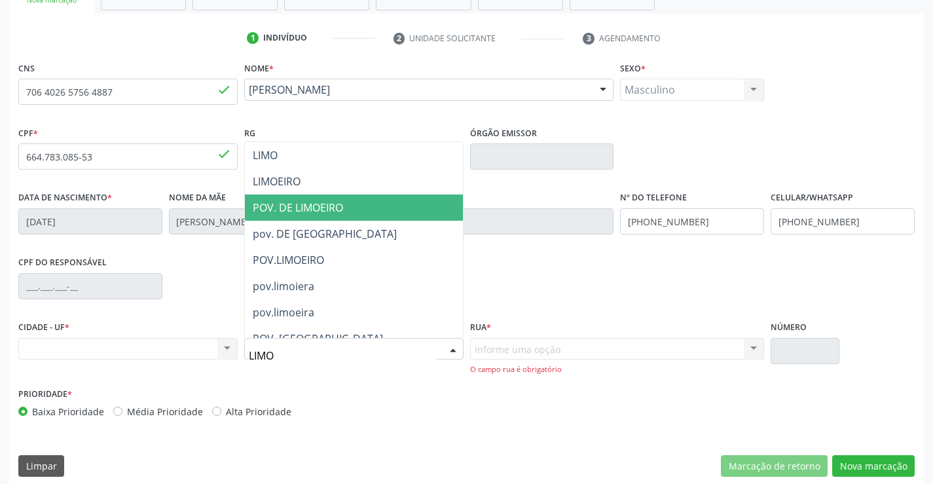
click at [353, 202] on span "POV. DE LIMOEIRO" at bounding box center [354, 207] width 218 height 26
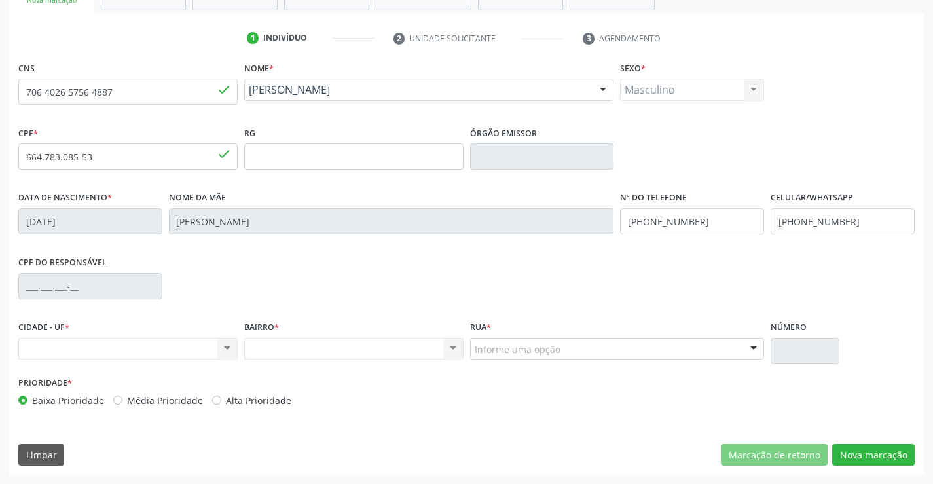
click at [584, 350] on div "Informe uma opção" at bounding box center [617, 349] width 295 height 22
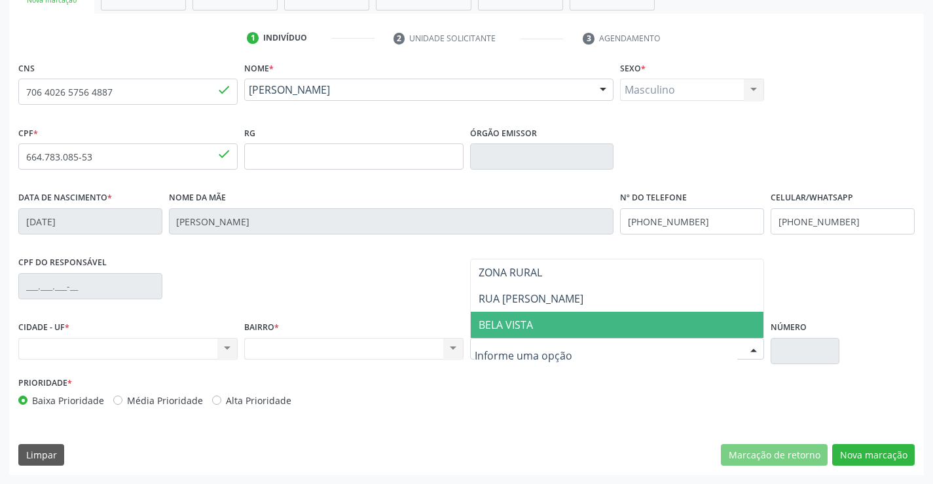
click at [578, 320] on span "BELA VISTA" at bounding box center [617, 325] width 293 height 26
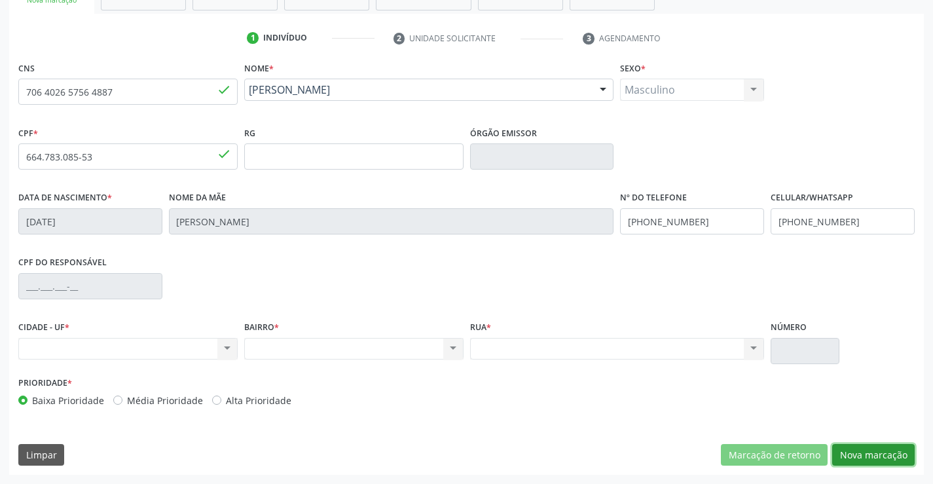
click at [869, 458] on button "Nova marcação" at bounding box center [873, 455] width 82 height 22
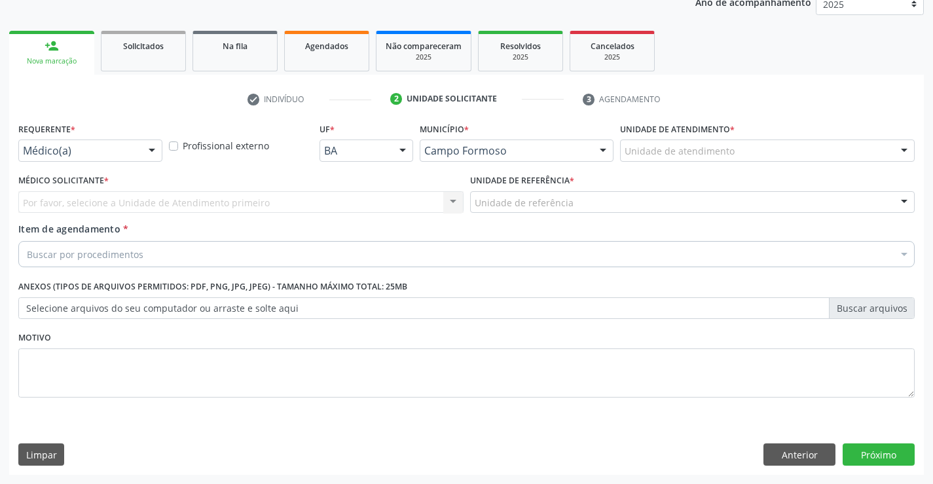
scroll to position [165, 0]
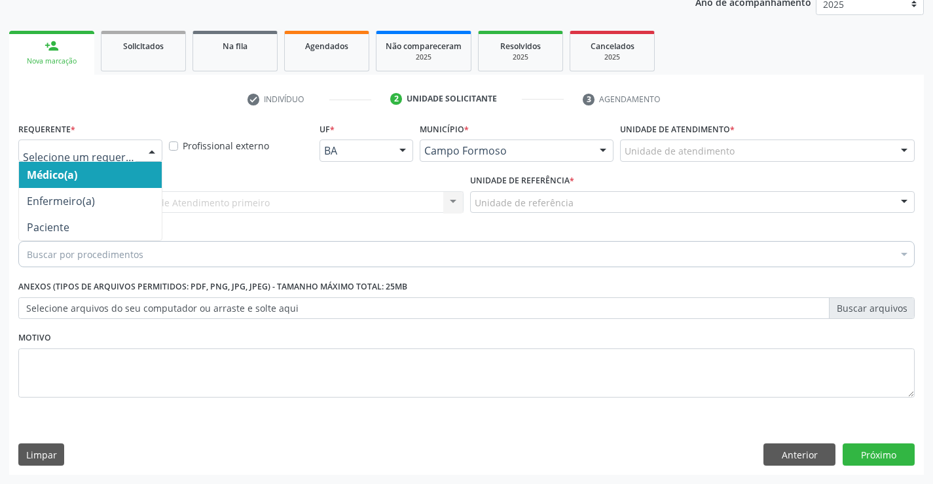
click at [147, 147] on div at bounding box center [152, 151] width 20 height 22
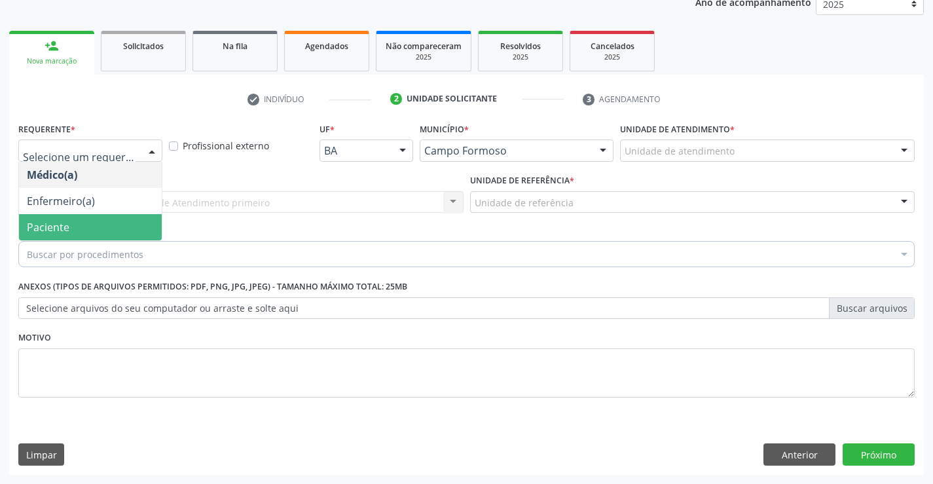
click at [127, 220] on span "Paciente" at bounding box center [90, 227] width 143 height 26
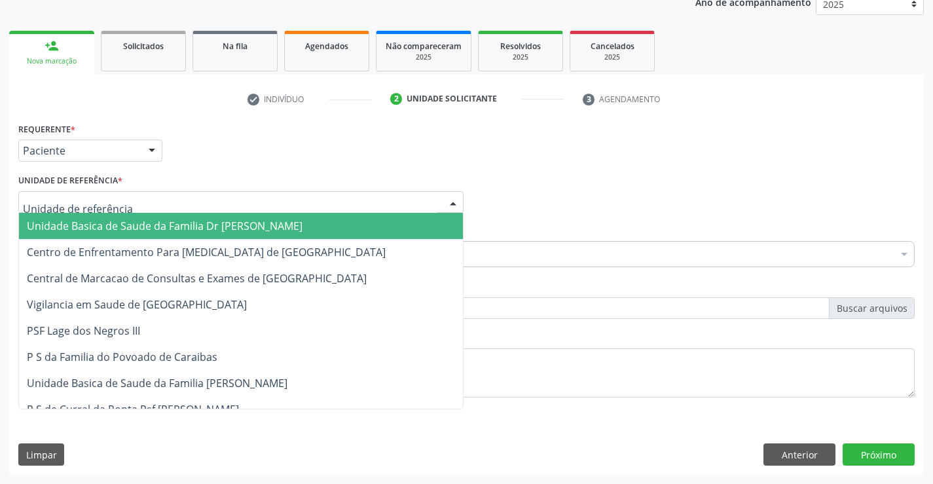
click at [149, 202] on div at bounding box center [240, 202] width 445 height 22
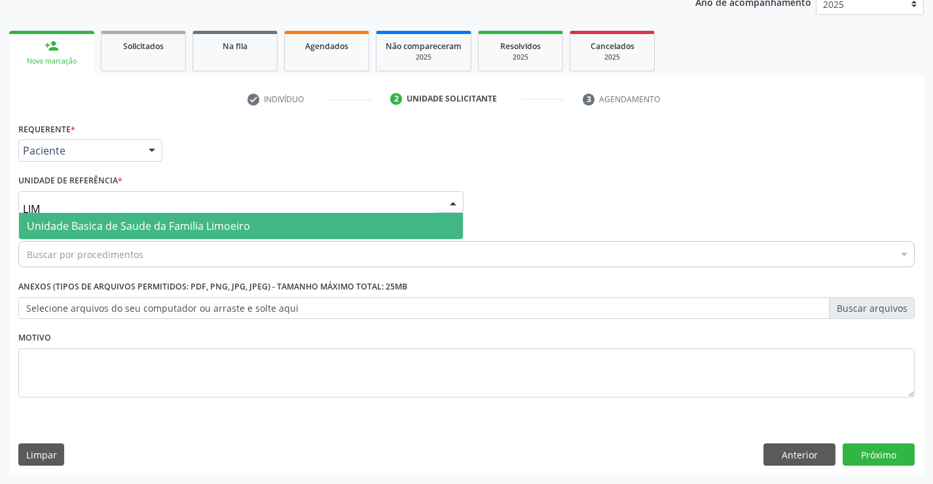
type input "LIMO"
click at [160, 225] on span "Unidade Basica de Saude da Familia Limoeiro" at bounding box center [138, 226] width 223 height 14
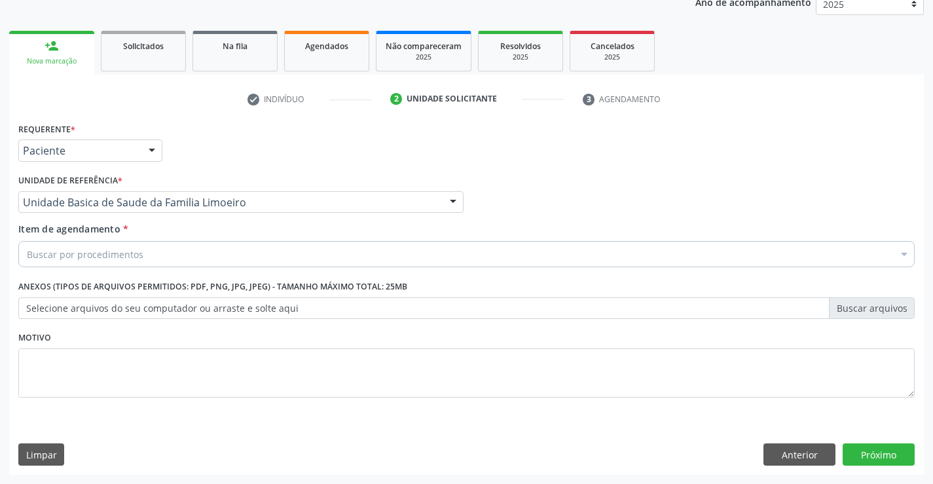
click at [148, 255] on div "Buscar por procedimentos" at bounding box center [466, 254] width 896 height 26
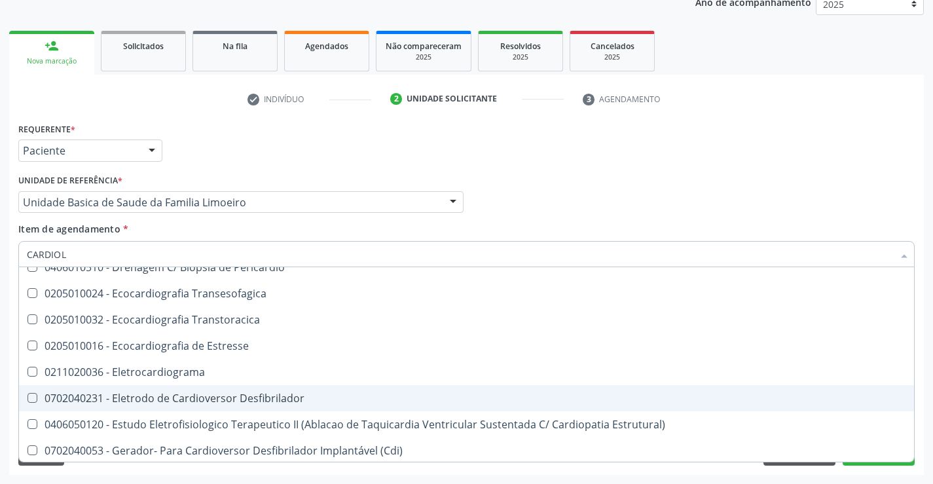
scroll to position [0, 0]
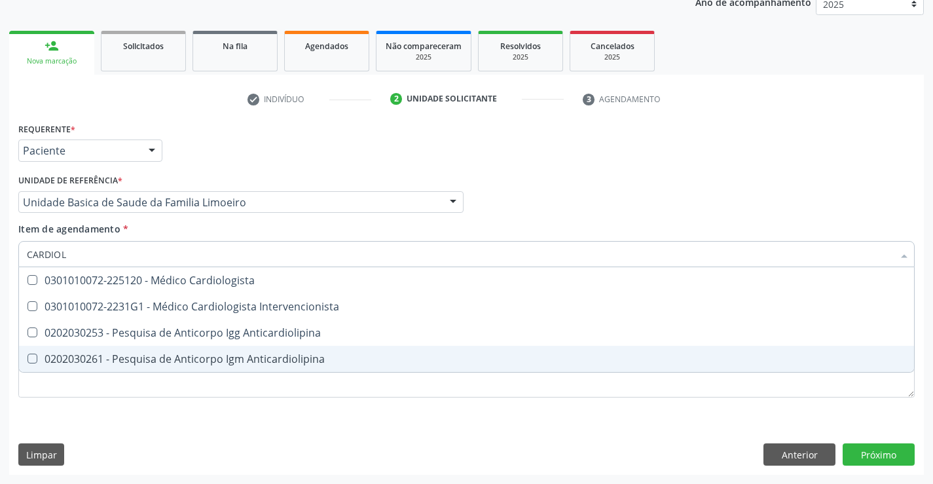
type input "CARDIOLO"
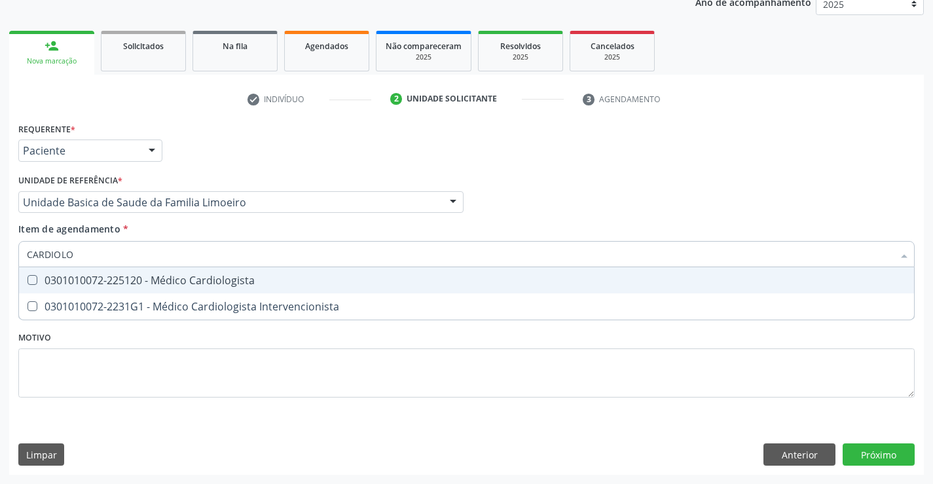
click at [192, 281] on div "0301010072-225120 - Médico Cardiologista" at bounding box center [466, 280] width 879 height 10
checkbox Cardiologista "true"
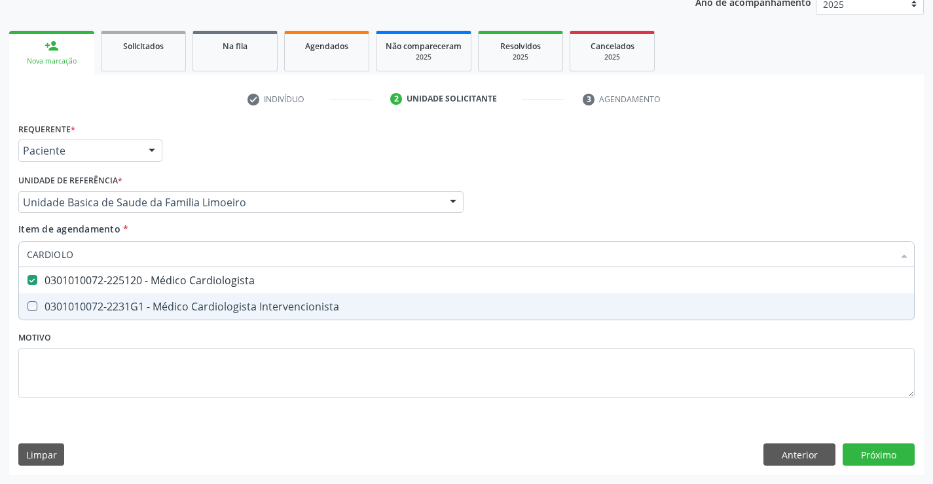
click at [201, 336] on div "Requerente * Paciente Médico(a) Enfermeiro(a) Paciente Nenhum resultado encontr…" at bounding box center [466, 267] width 896 height 297
checkbox Intervencionista "true"
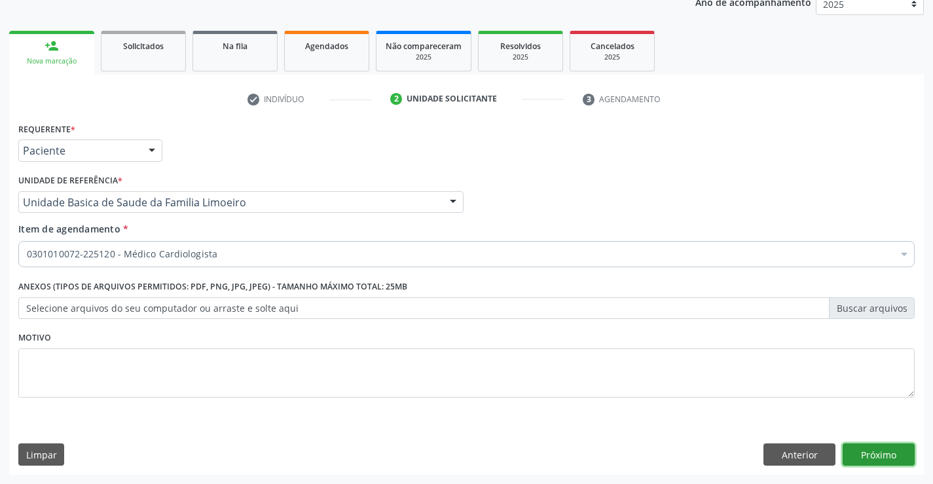
click at [880, 454] on button "Próximo" at bounding box center [878, 454] width 72 height 22
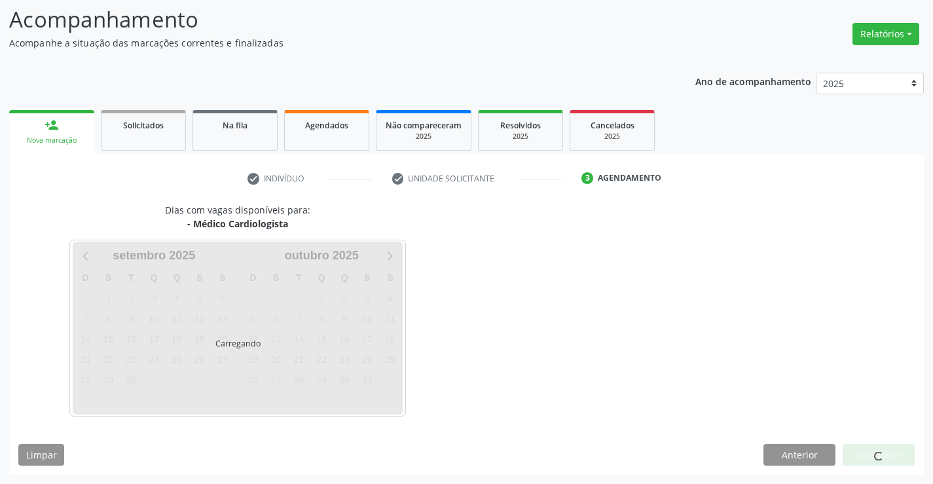
scroll to position [86, 0]
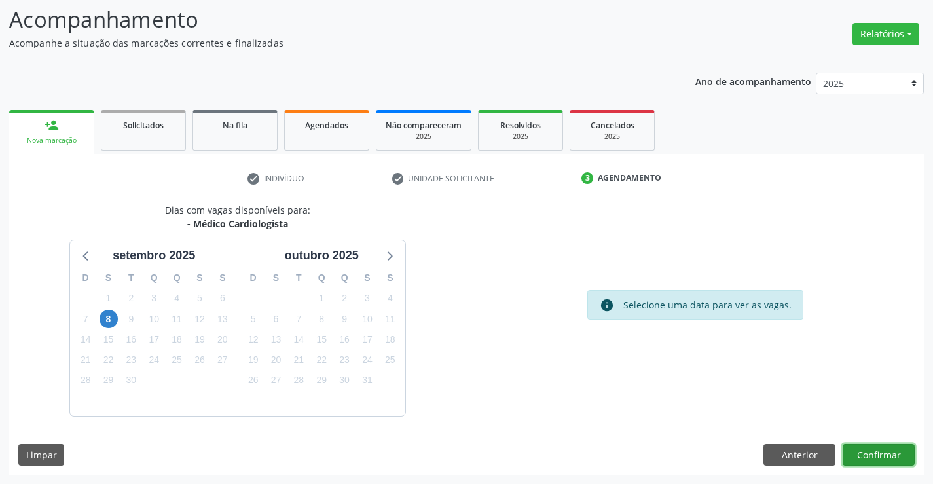
click at [867, 451] on button "Confirmar" at bounding box center [878, 455] width 72 height 22
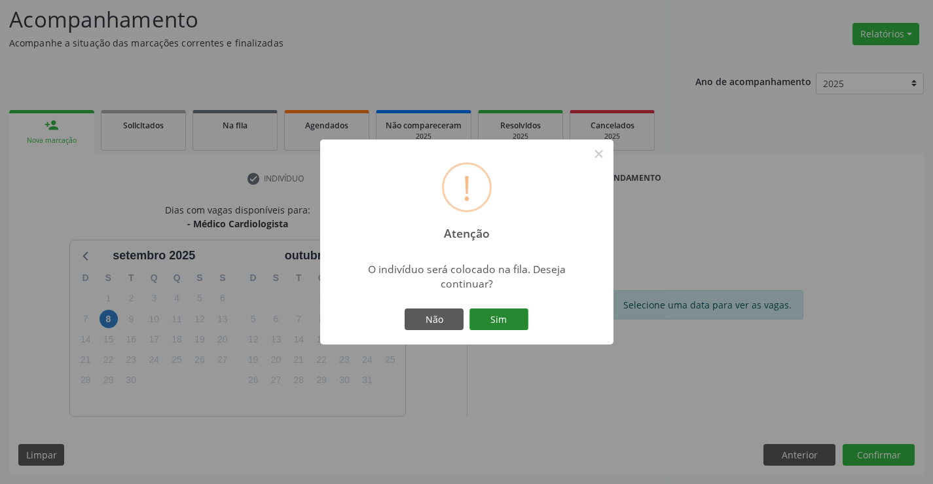
click at [526, 320] on button "Sim" at bounding box center [498, 319] width 59 height 22
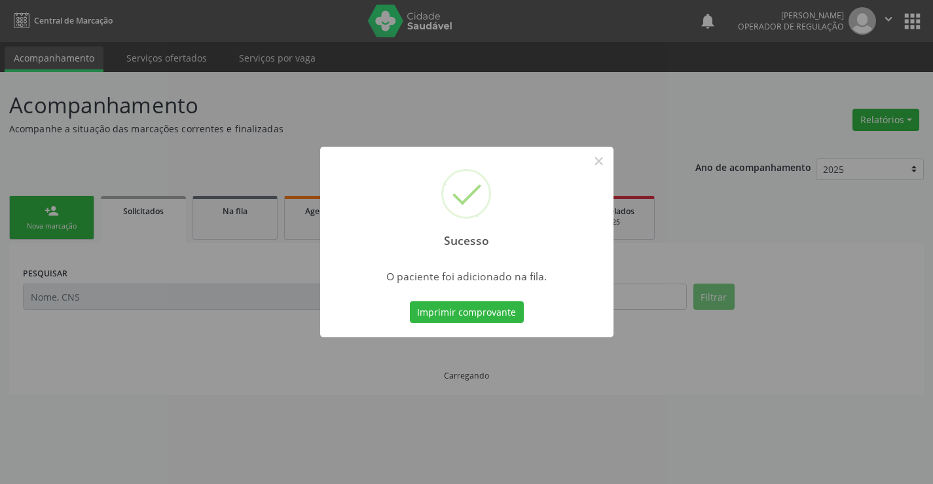
scroll to position [0, 0]
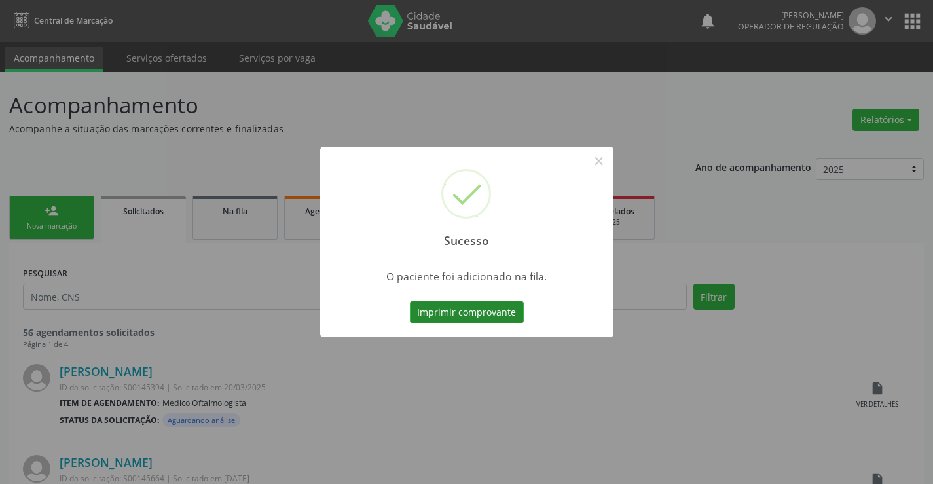
click at [501, 310] on button "Imprimir comprovante" at bounding box center [467, 312] width 114 height 22
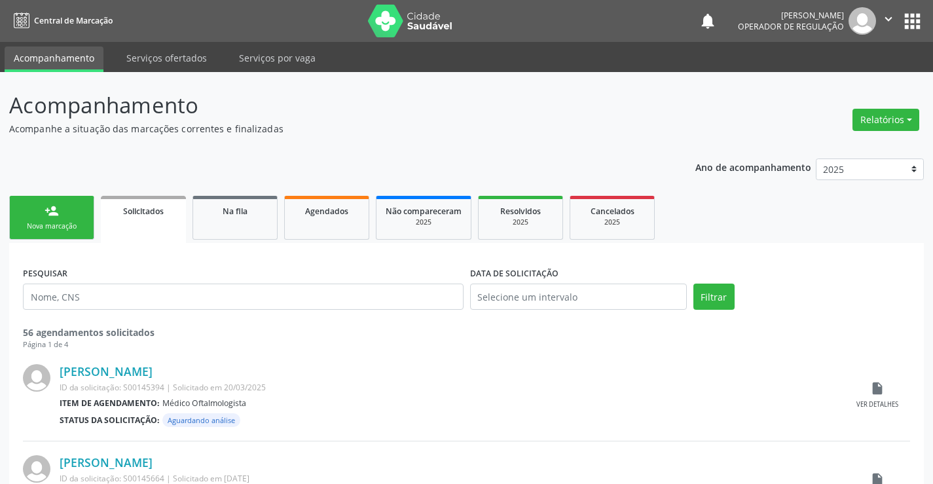
click at [68, 224] on div "Nova marcação" at bounding box center [51, 226] width 65 height 10
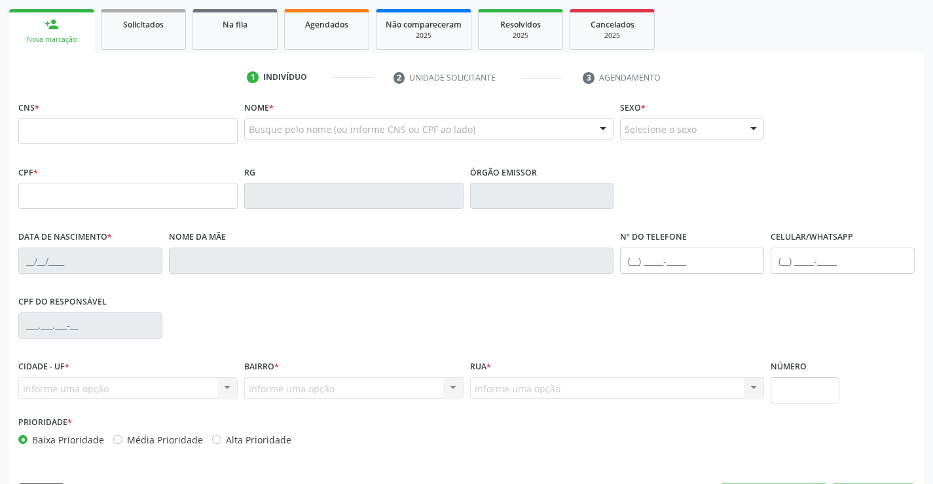
scroll to position [196, 0]
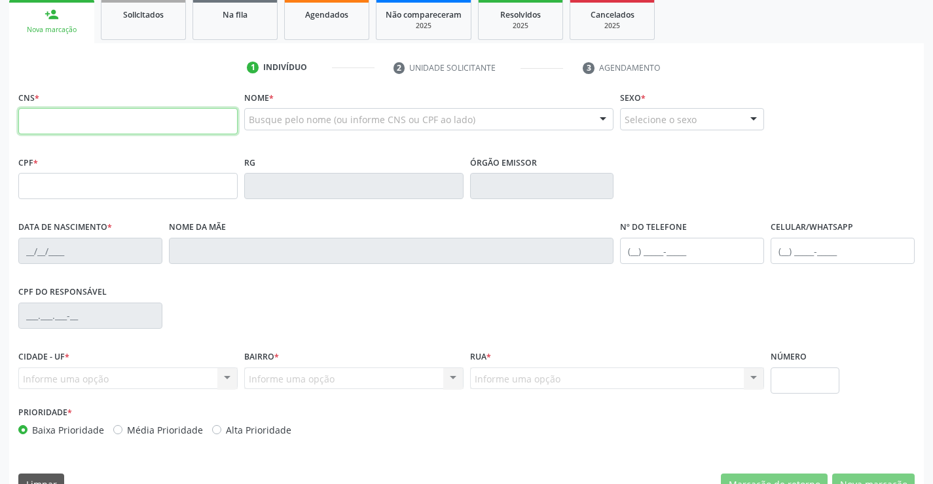
click at [66, 124] on input "text" at bounding box center [127, 121] width 219 height 26
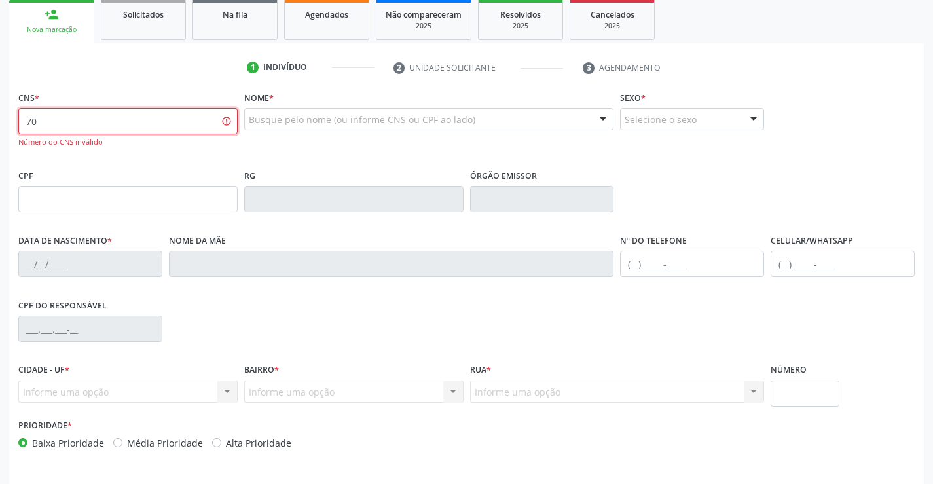
type input "7"
type input "707 1068 6025 4220"
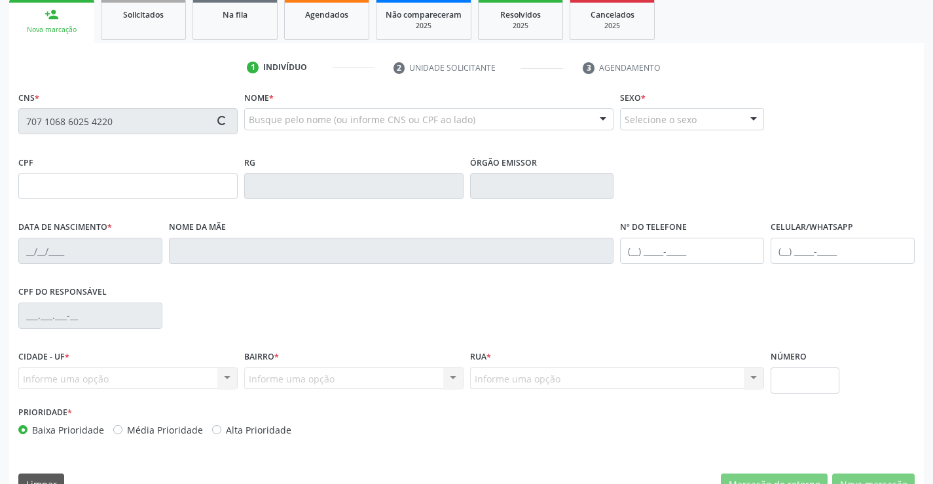
type input "2253902993"
type input "03[DATE]"
type input "S/N"
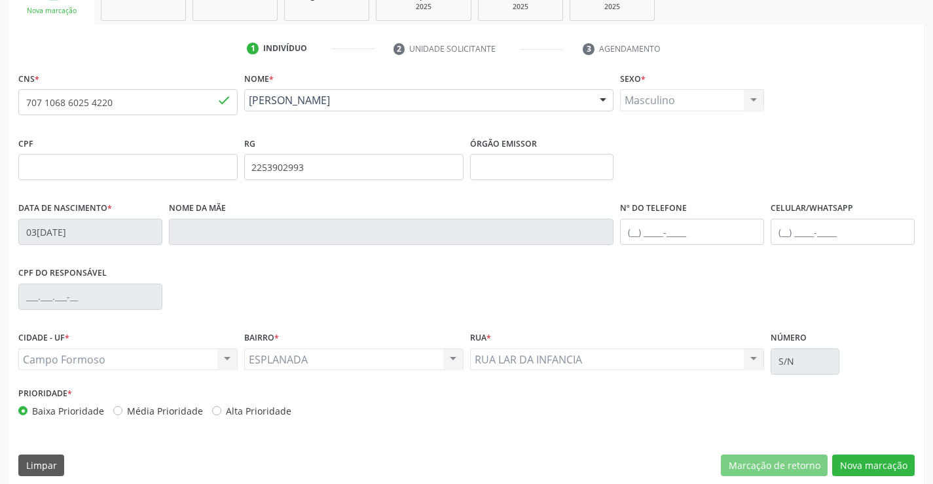
scroll to position [226, 0]
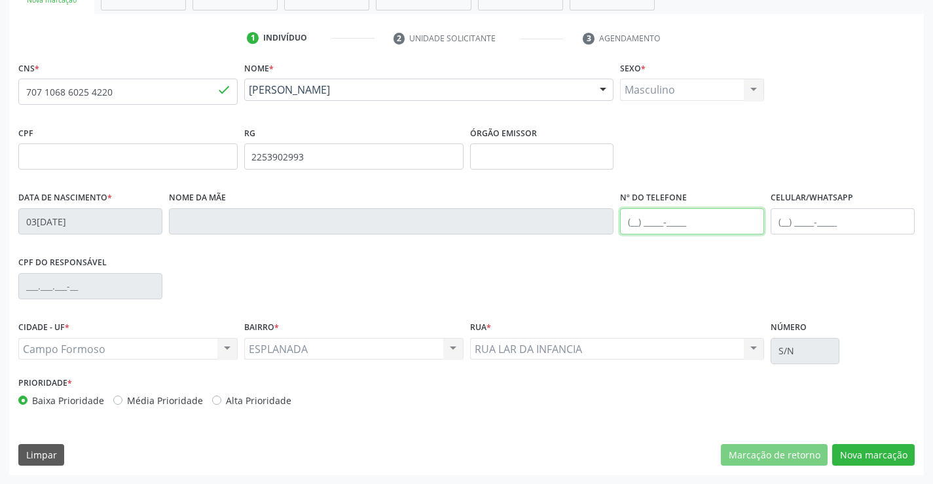
drag, startPoint x: 634, startPoint y: 218, endPoint x: 634, endPoint y: 226, distance: 8.5
click at [634, 219] on input "text" at bounding box center [692, 221] width 144 height 26
type input "[PHONE_NUMBER]"
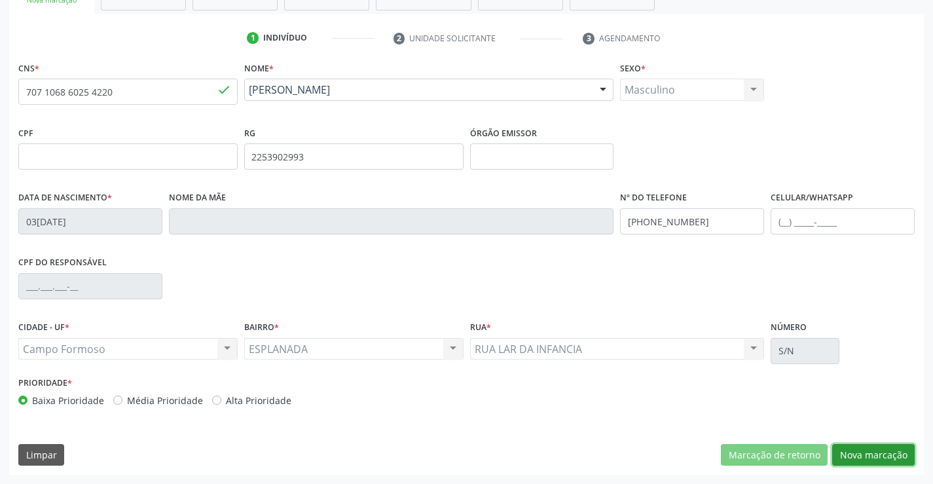
click at [856, 449] on button "Nova marcação" at bounding box center [873, 455] width 82 height 22
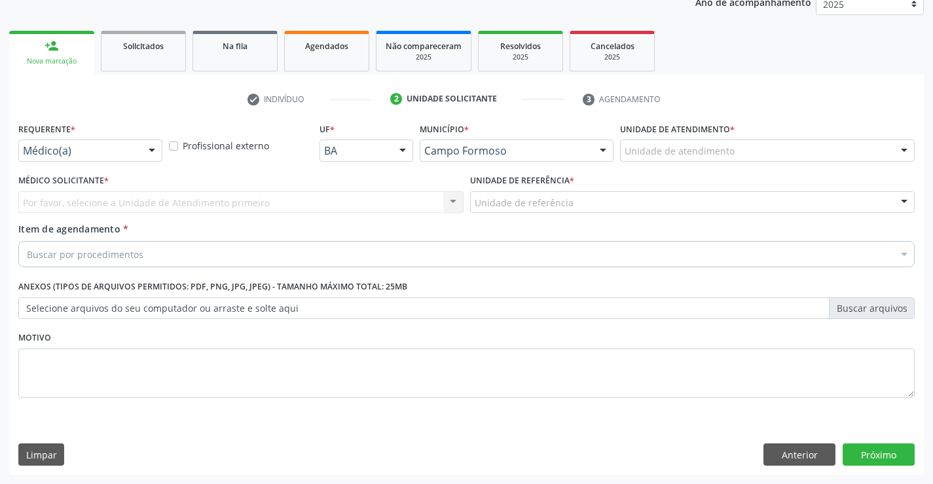
scroll to position [165, 0]
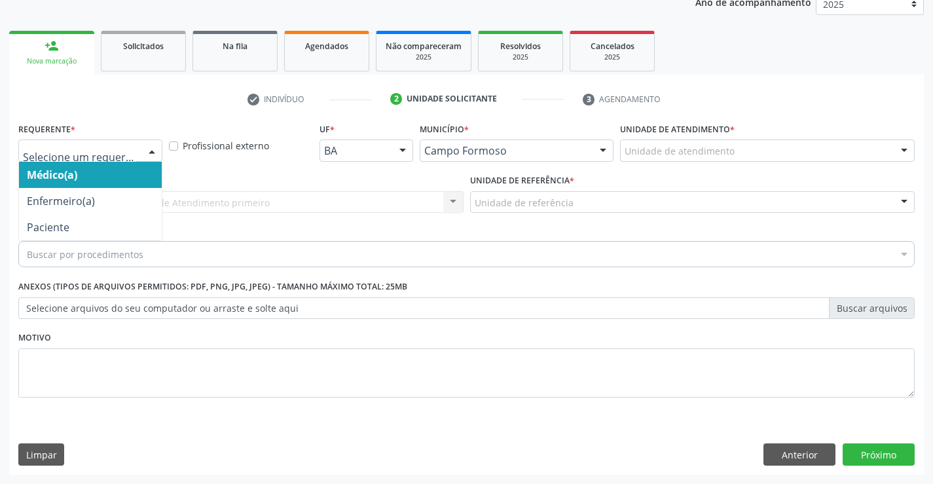
click at [143, 150] on div at bounding box center [152, 151] width 20 height 22
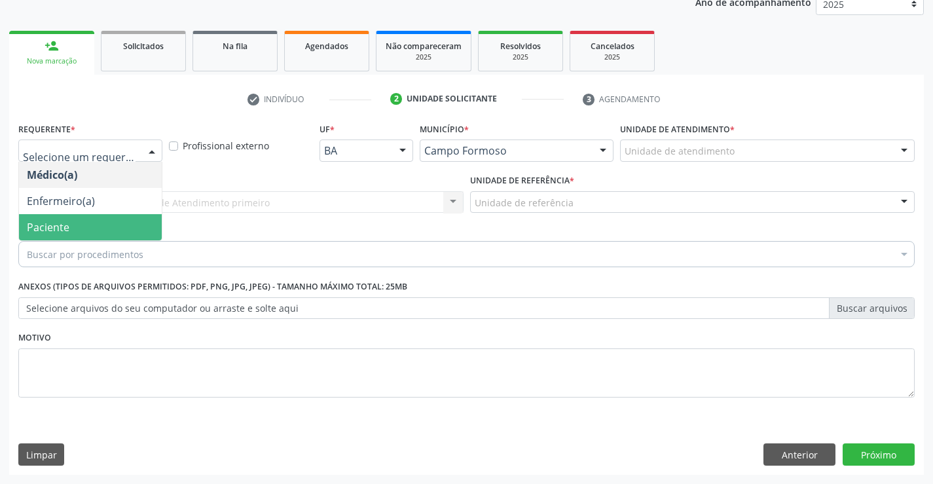
click at [124, 230] on span "Paciente" at bounding box center [90, 227] width 143 height 26
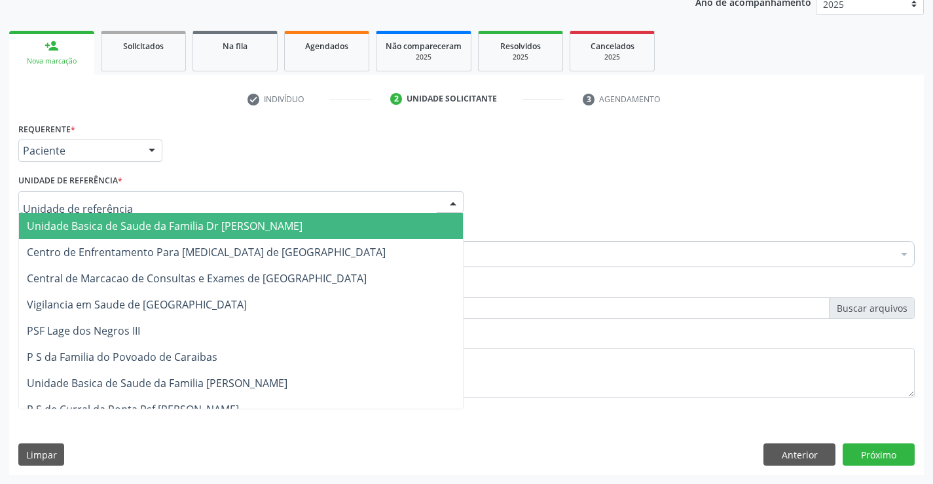
click at [142, 202] on div at bounding box center [240, 202] width 445 height 22
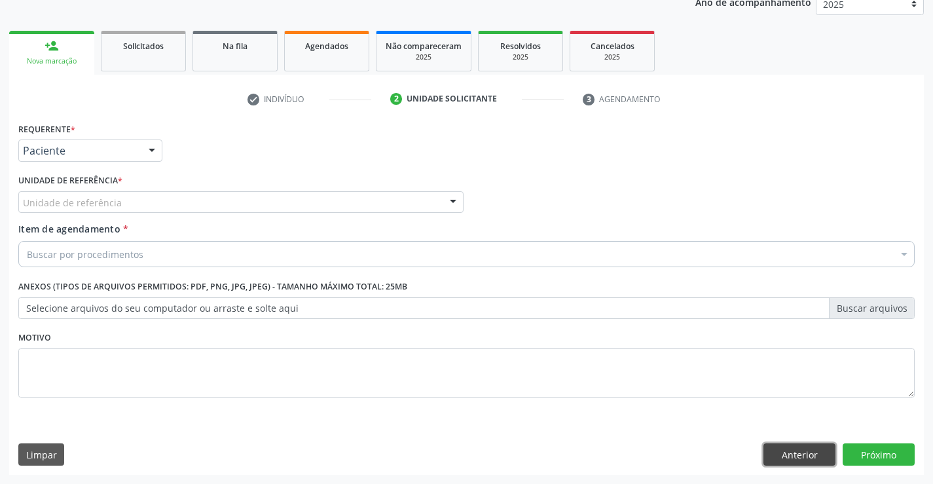
click at [788, 446] on button "Anterior" at bounding box center [799, 454] width 72 height 22
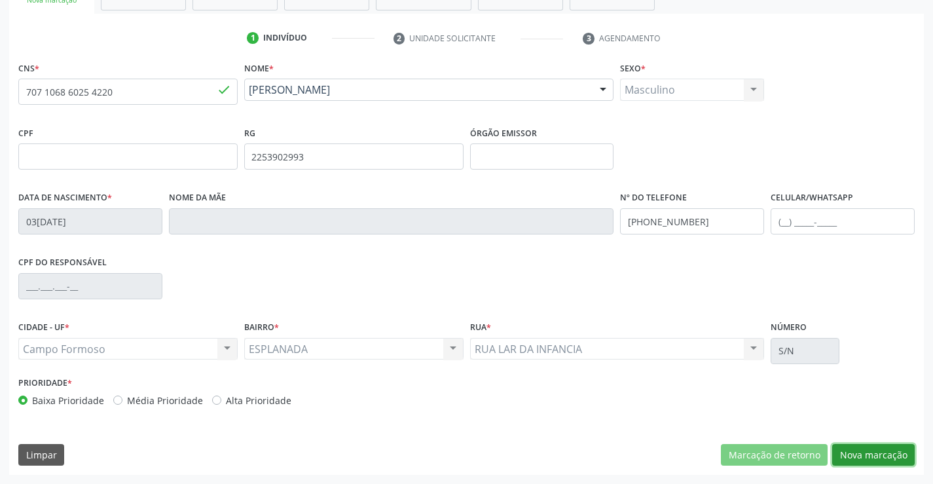
click at [867, 454] on button "Nova marcação" at bounding box center [873, 455] width 82 height 22
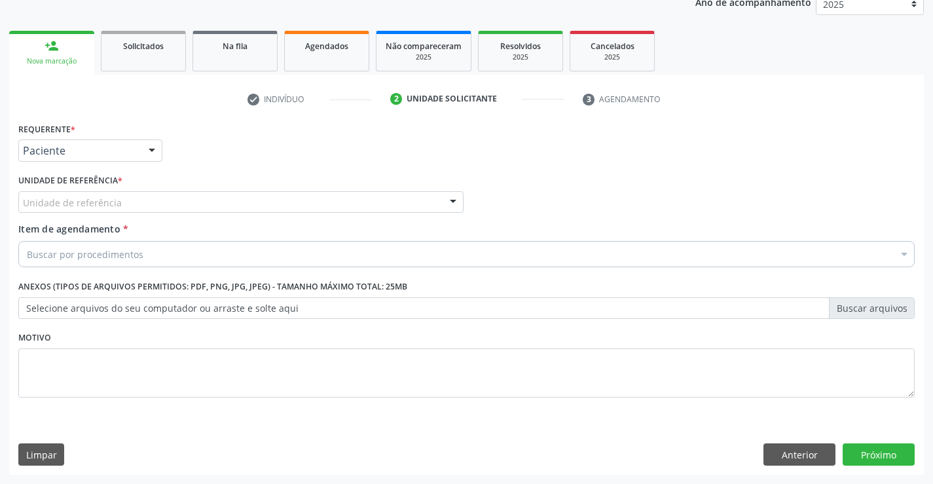
click at [147, 200] on div "Unidade de referência" at bounding box center [240, 202] width 445 height 22
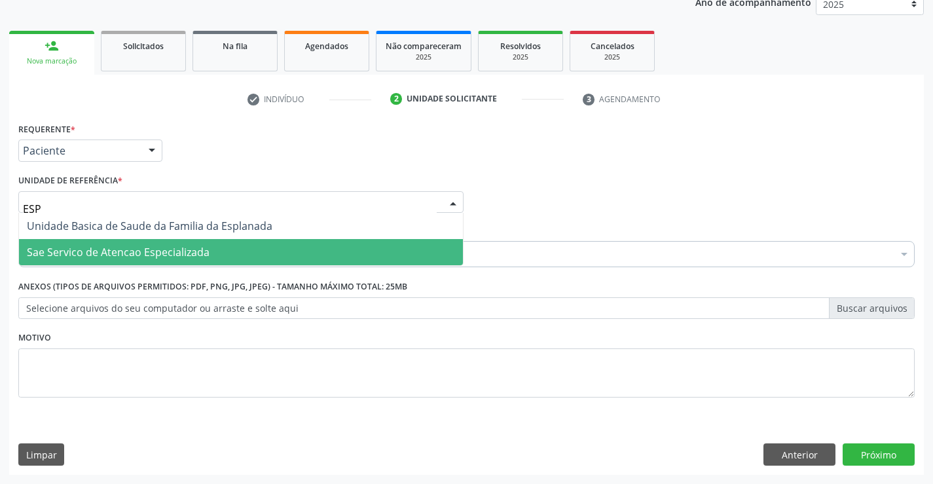
type input "ESPL"
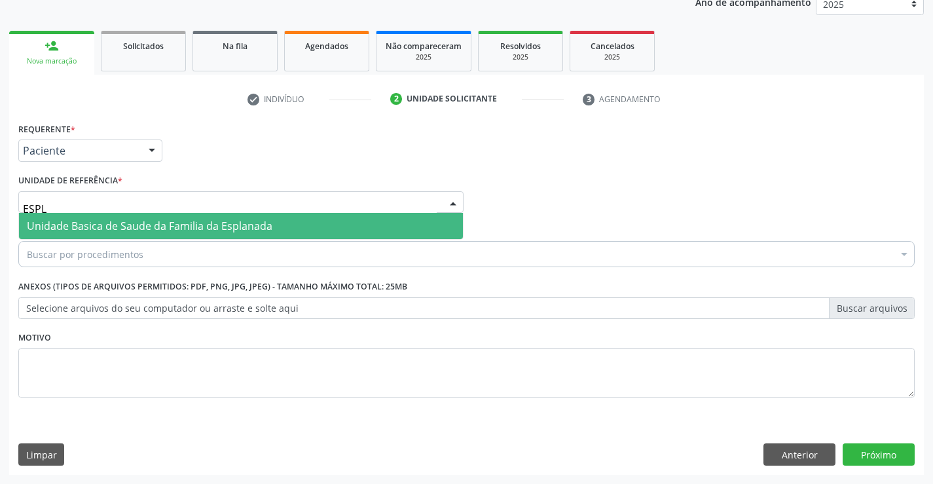
click at [173, 226] on span "Unidade Basica de Saude da Familia da Esplanada" at bounding box center [149, 226] width 245 height 14
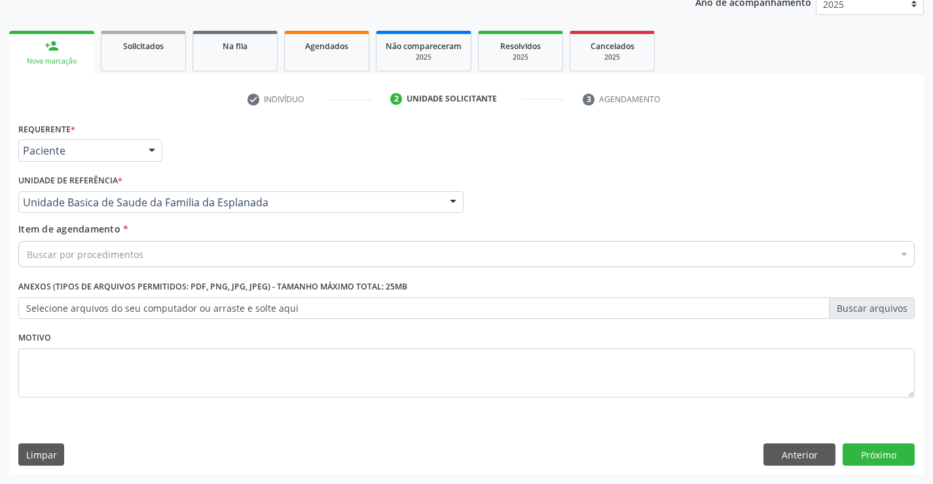
click at [175, 255] on div "Buscar por procedimentos" at bounding box center [466, 254] width 896 height 26
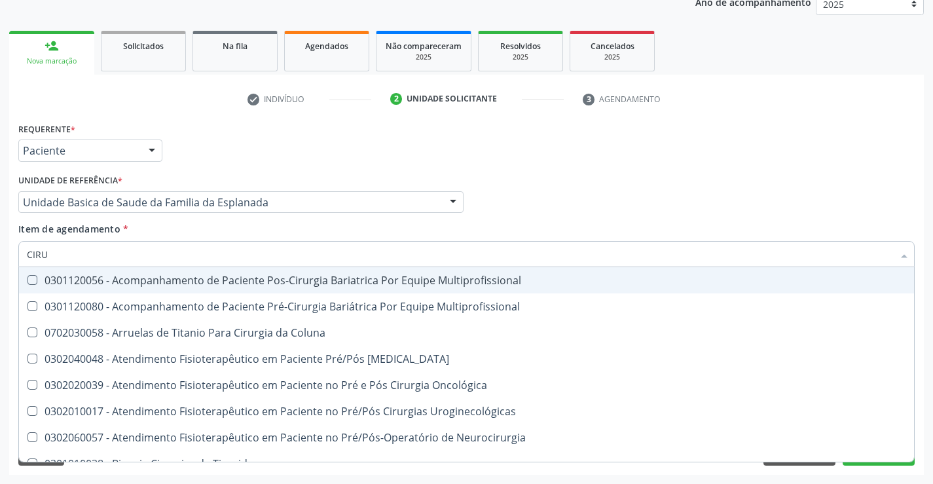
type input "cirurgião"
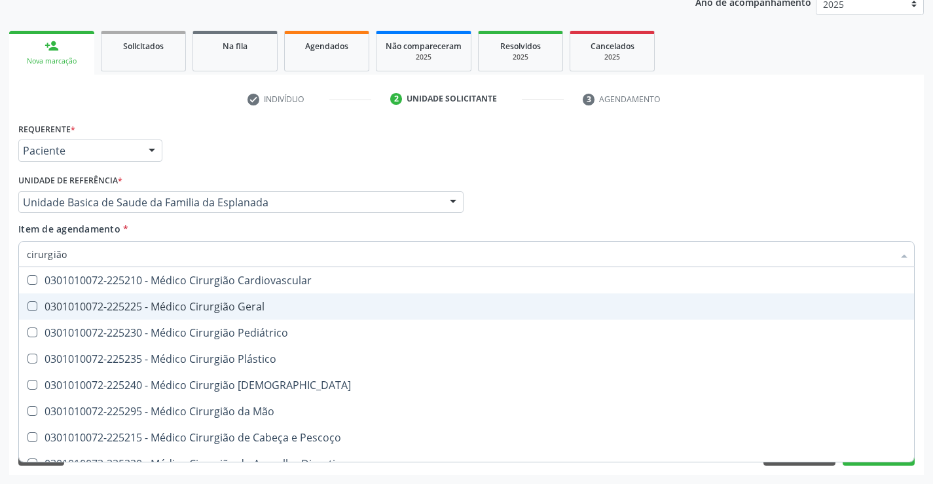
click at [205, 304] on div "0301010072-225225 - Médico Cirurgião Geral" at bounding box center [466, 306] width 879 height 10
checkbox Geral "true"
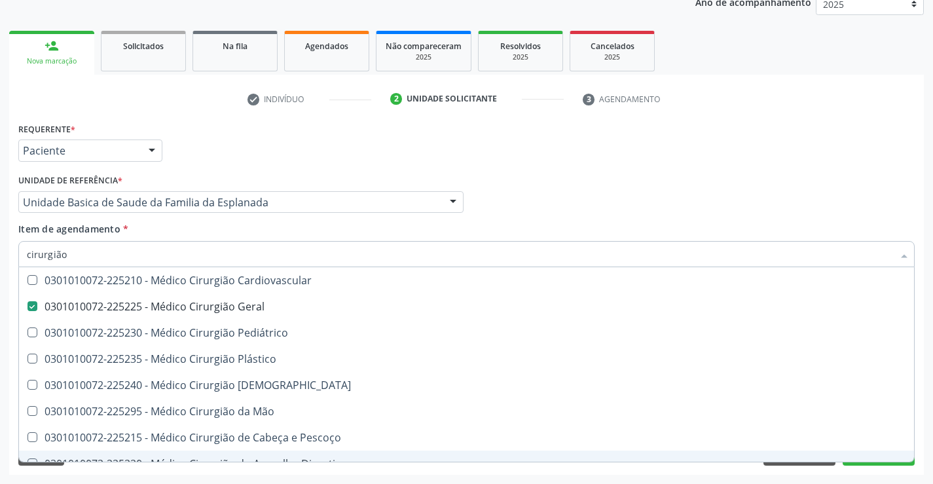
click at [270, 478] on div "Acompanhamento Acompanhe a situação das marcações correntes e finalizadas Relat…" at bounding box center [466, 195] width 933 height 577
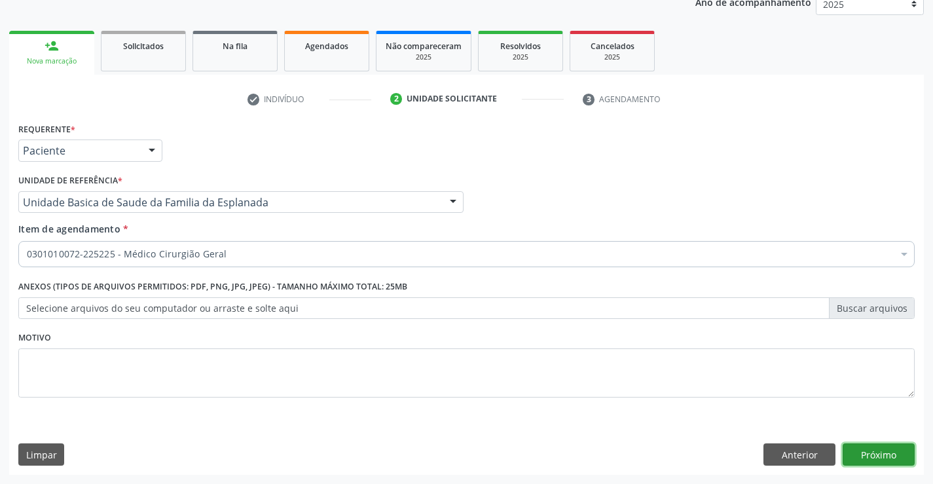
click at [857, 447] on button "Próximo" at bounding box center [878, 454] width 72 height 22
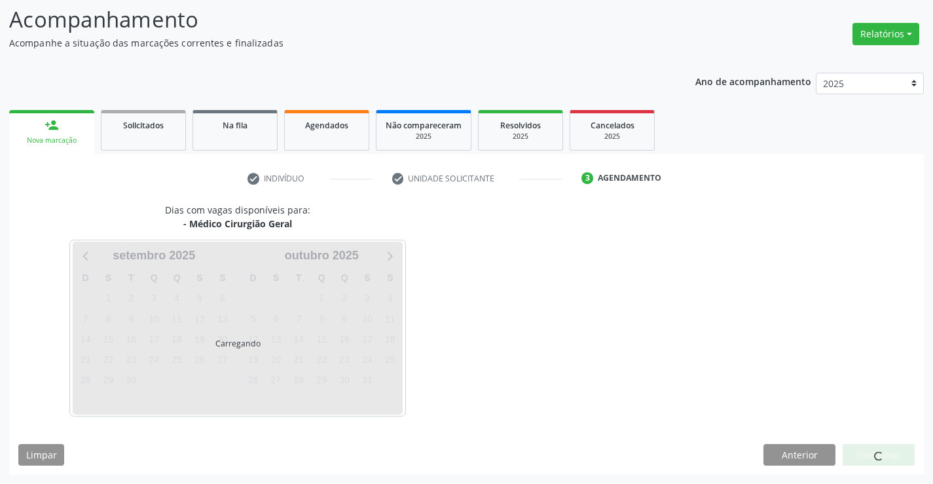
scroll to position [86, 0]
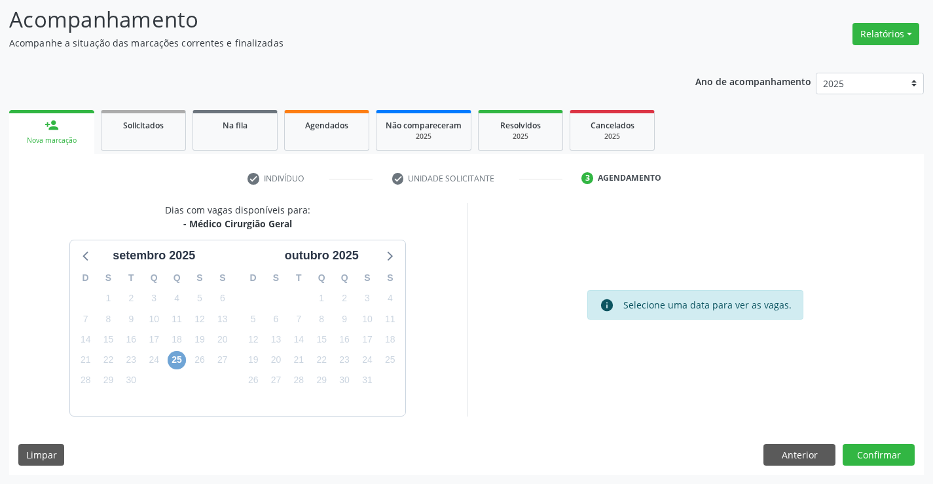
click at [176, 364] on span "25" at bounding box center [177, 360] width 18 height 18
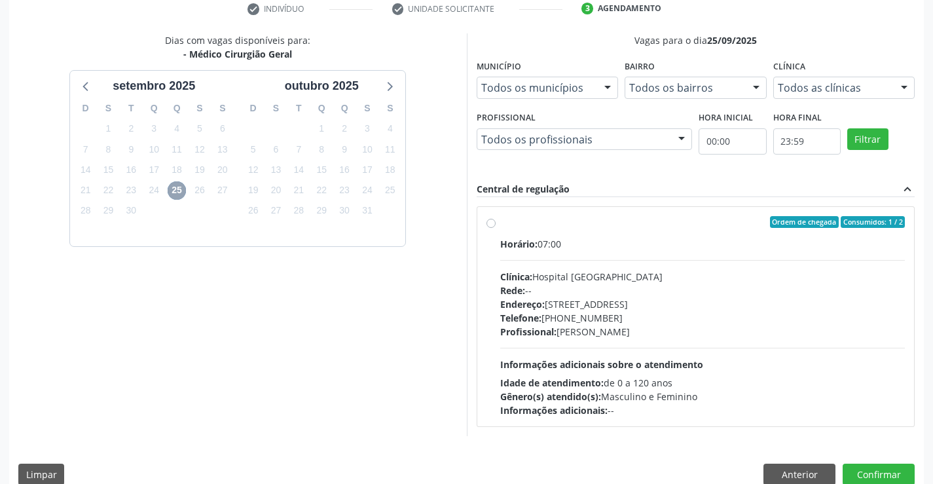
scroll to position [275, 0]
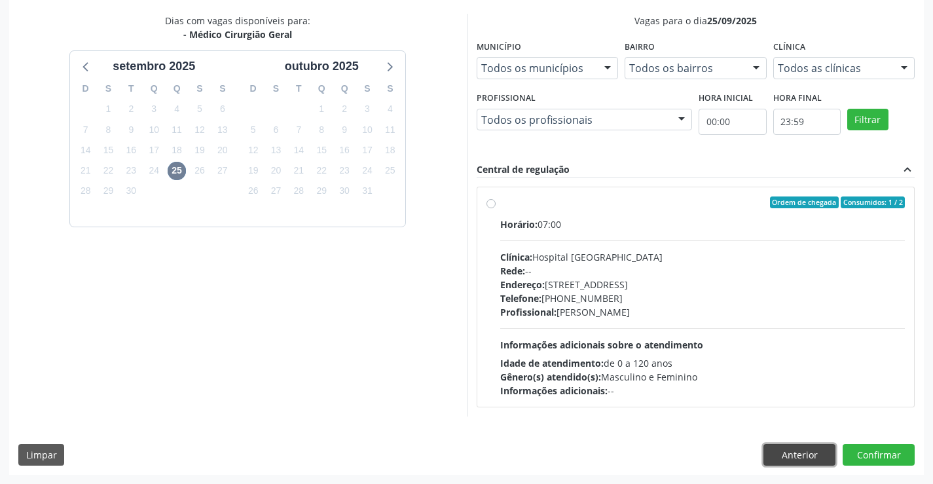
click at [795, 455] on button "Anterior" at bounding box center [799, 455] width 72 height 22
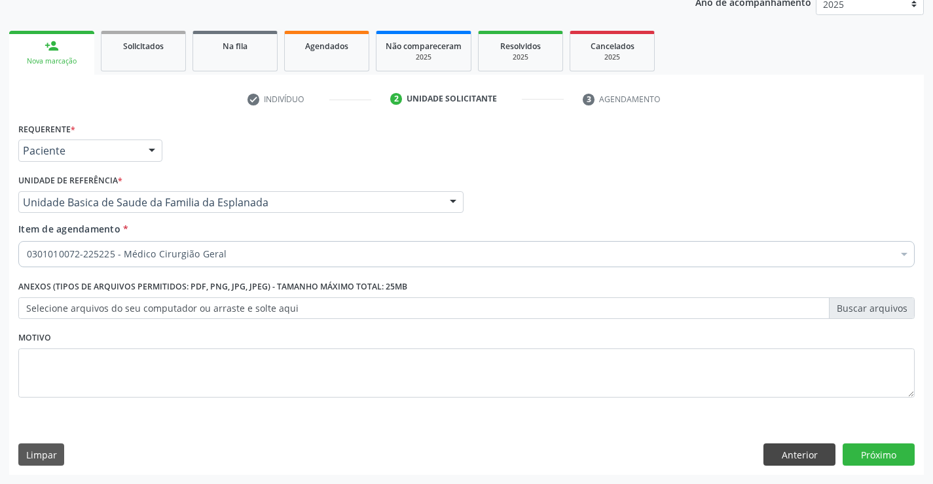
scroll to position [165, 0]
click at [882, 452] on button "Próximo" at bounding box center [878, 454] width 72 height 22
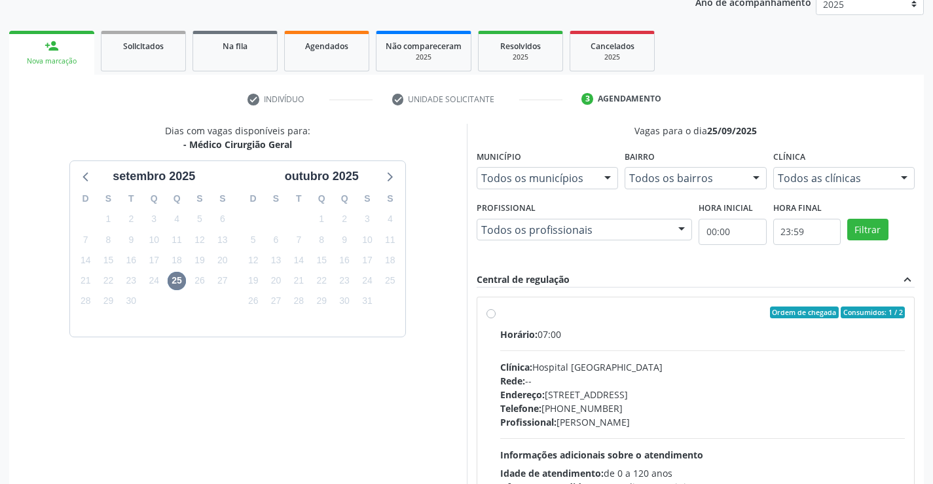
scroll to position [275, 0]
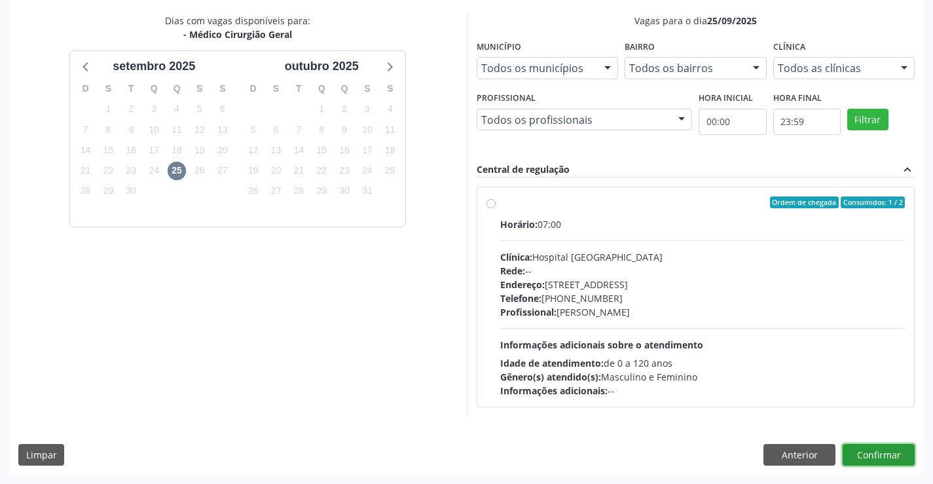
click at [886, 454] on button "Confirmar" at bounding box center [878, 455] width 72 height 22
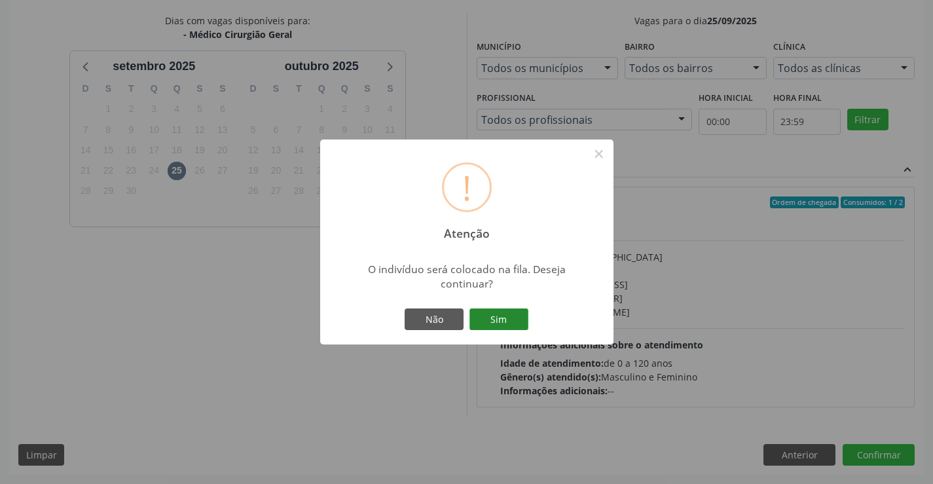
drag, startPoint x: 513, startPoint y: 321, endPoint x: 521, endPoint y: 315, distance: 10.2
click at [515, 318] on button "Sim" at bounding box center [498, 319] width 59 height 22
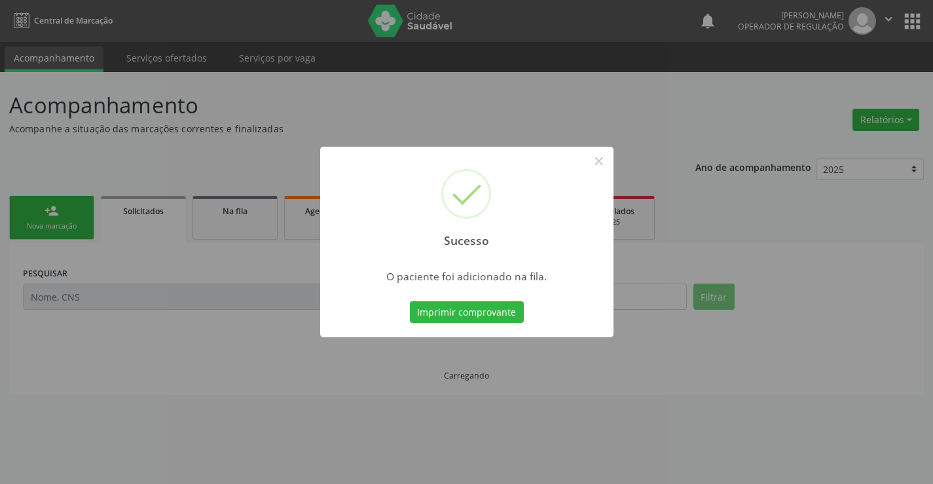
scroll to position [0, 0]
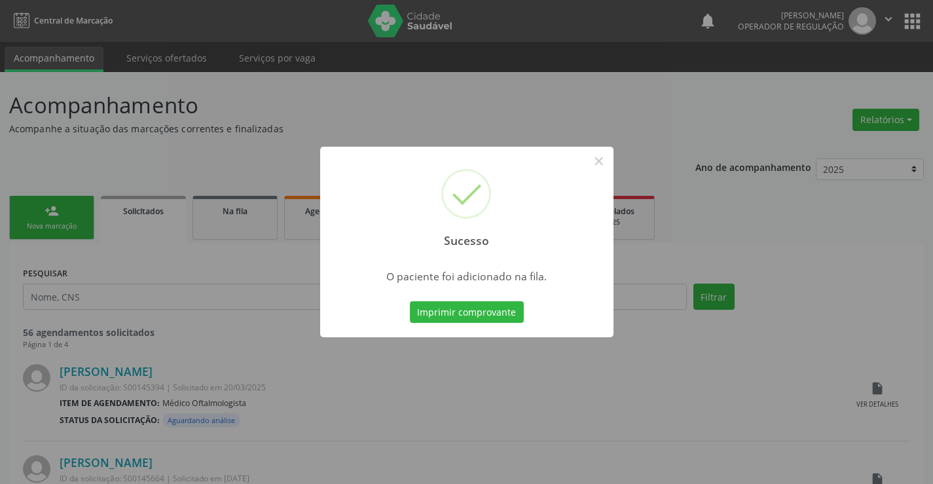
click at [410, 301] on button "Imprimir comprovante" at bounding box center [467, 312] width 114 height 22
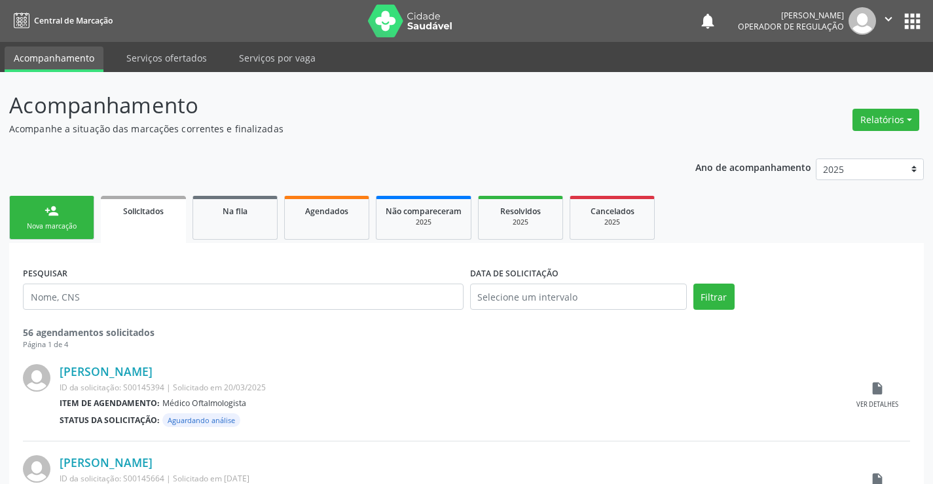
click at [890, 19] on icon "" at bounding box center [888, 19] width 14 height 14
click at [827, 79] on link "Sair" at bounding box center [855, 80] width 90 height 18
